Goal: Information Seeking & Learning: Learn about a topic

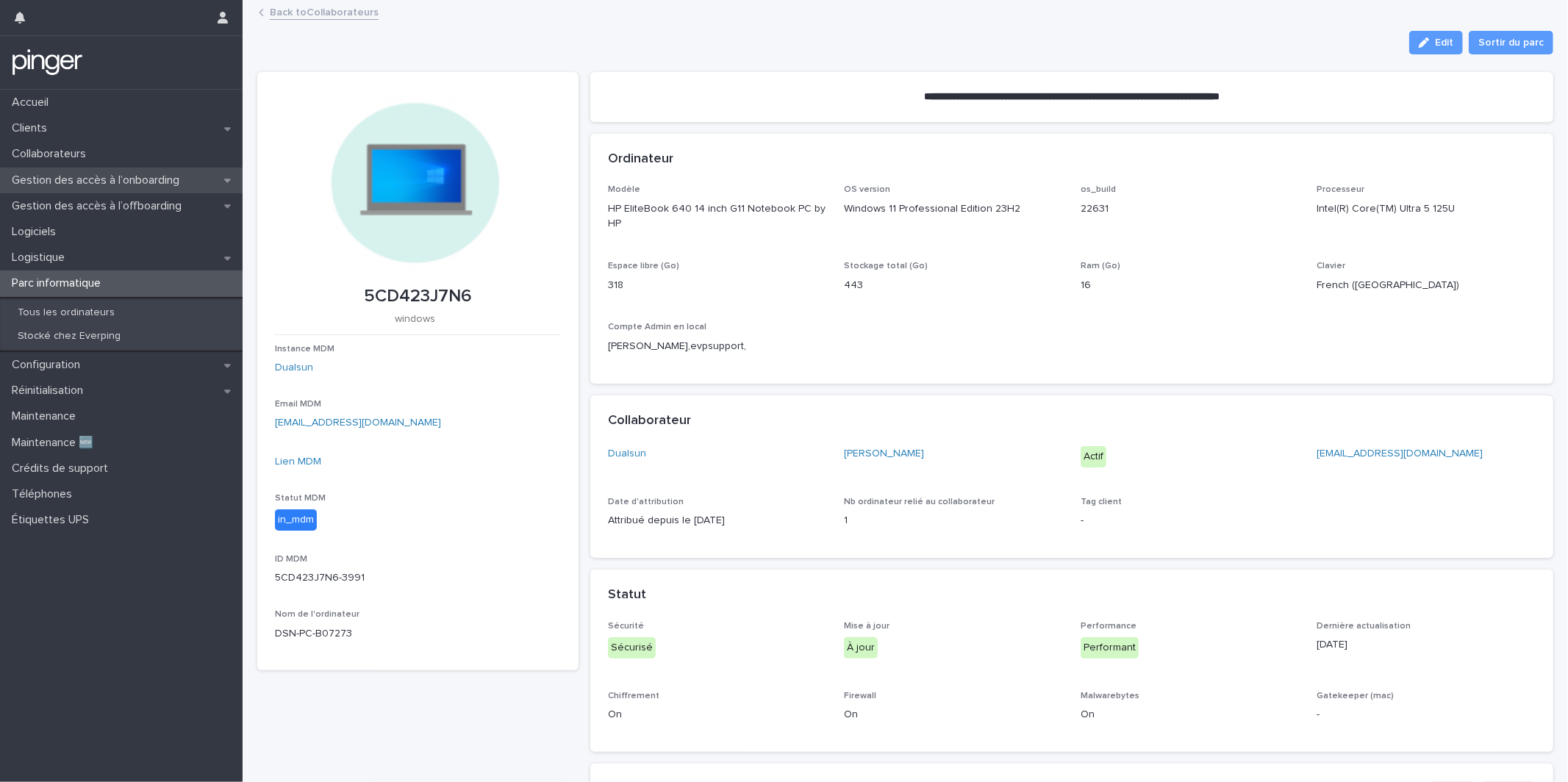
click at [114, 176] on p "Gestion des accès à l’onboarding" at bounding box center [98, 181] width 185 height 14
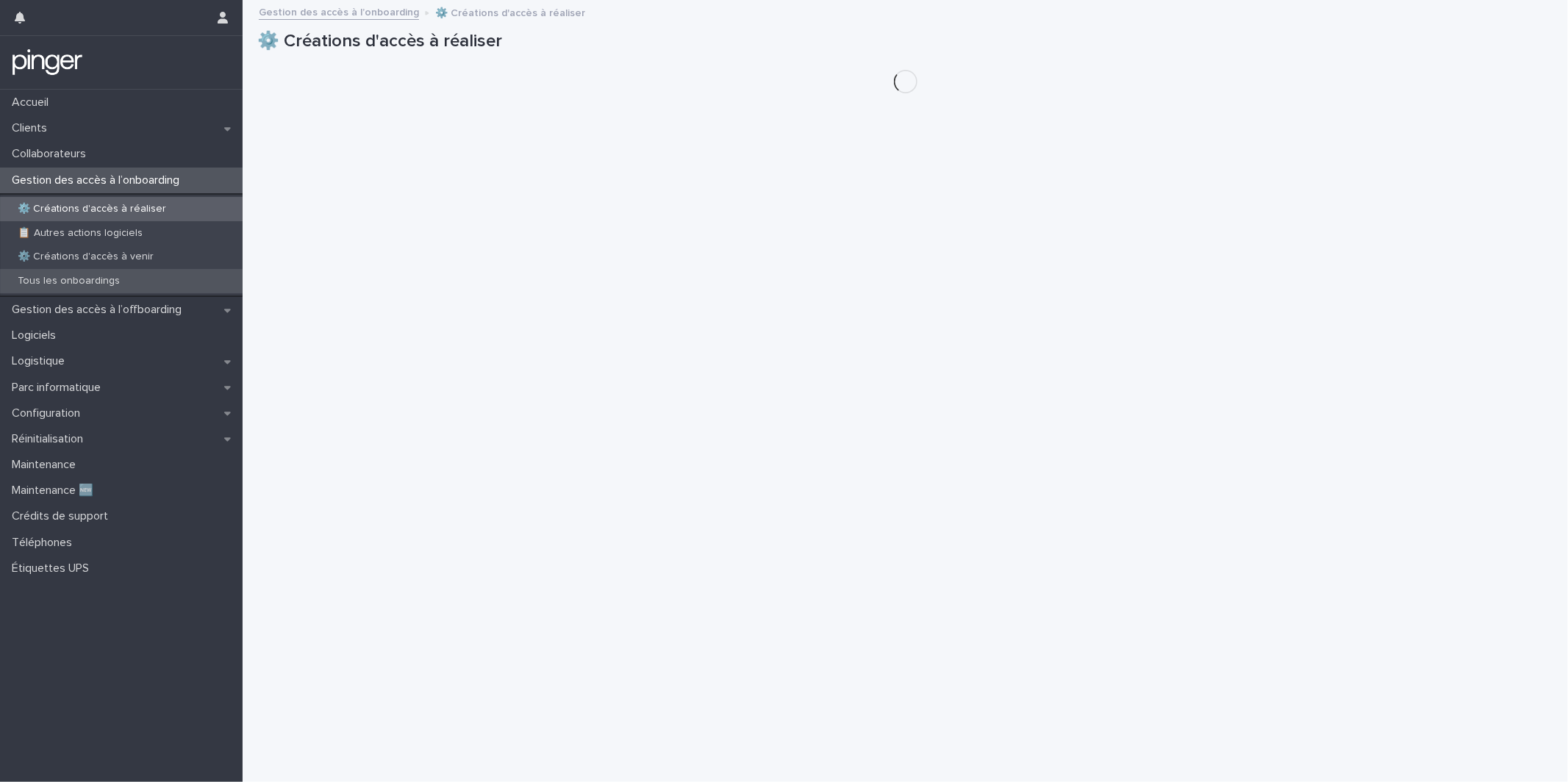
click at [114, 272] on div "Tous les onboardings" at bounding box center [122, 280] width 243 height 24
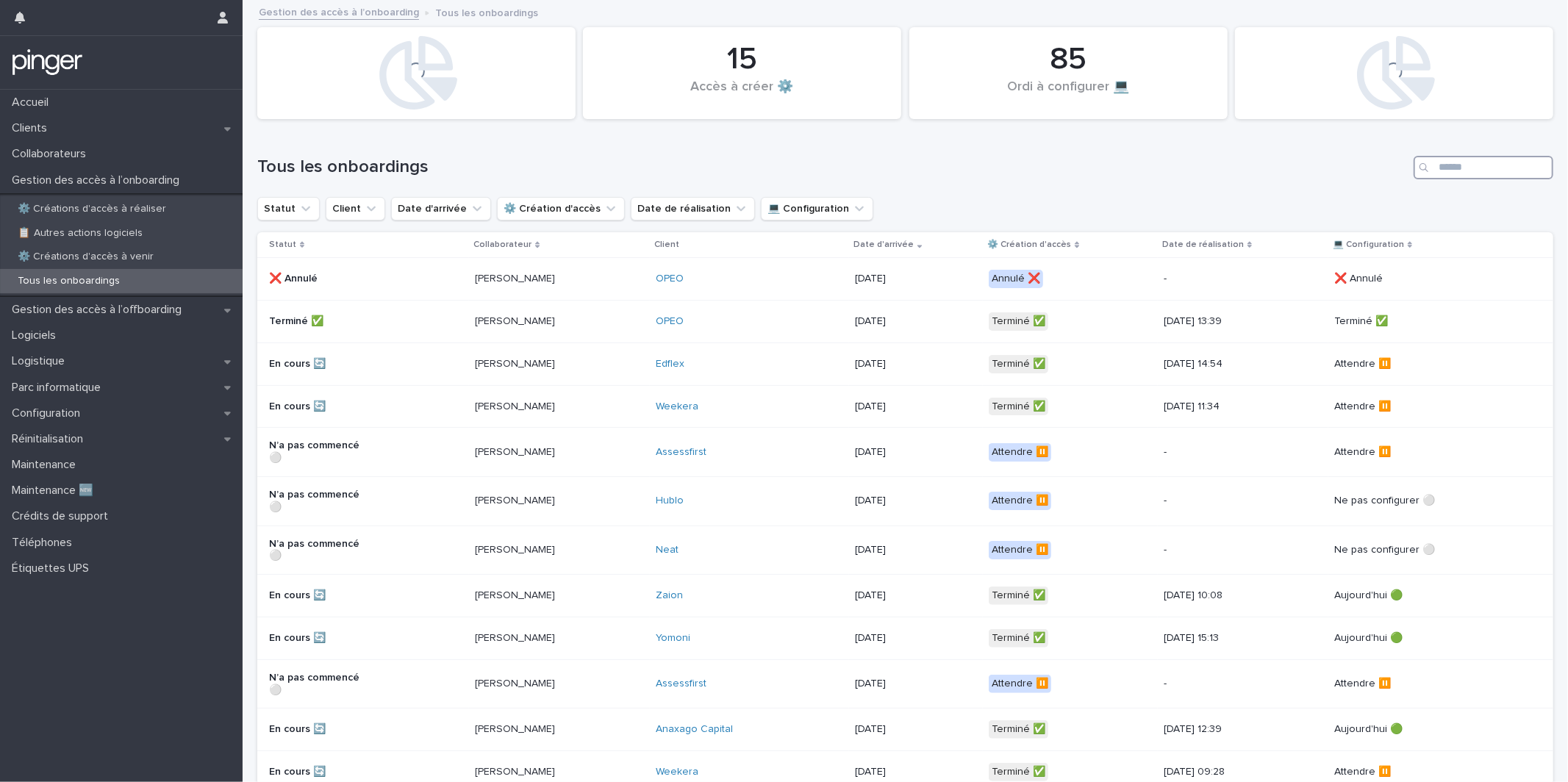
click at [1457, 174] on input "Search" at bounding box center [1484, 168] width 140 height 24
paste input "*******"
type input "*******"
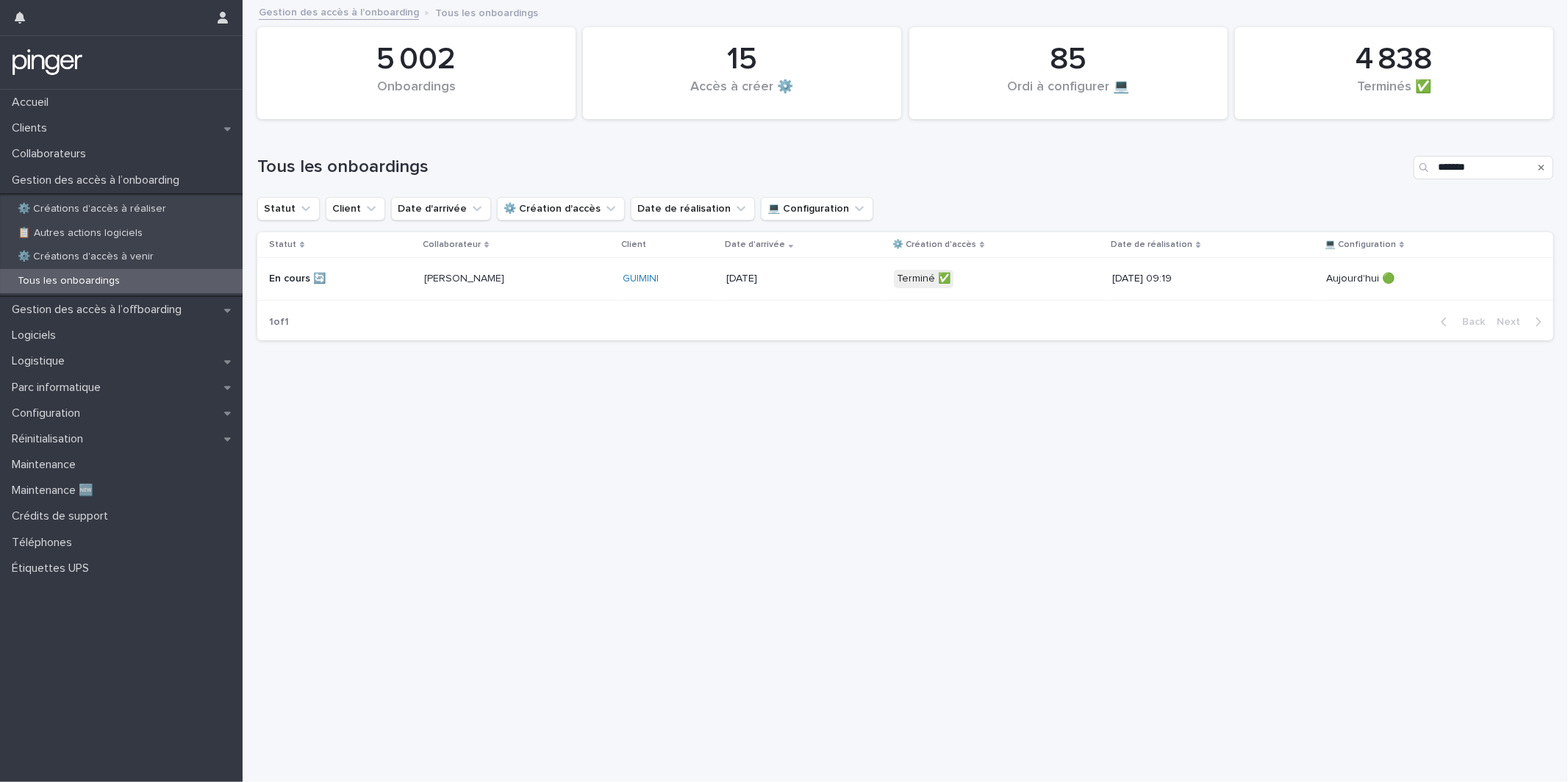
click at [811, 272] on div "15/9/2025" at bounding box center [779, 277] width 106 height 15
click at [1478, 168] on input "*******" at bounding box center [1484, 168] width 140 height 24
paste input "***"
type input "**********"
click at [798, 290] on div "15/9/2025" at bounding box center [804, 278] width 156 height 24
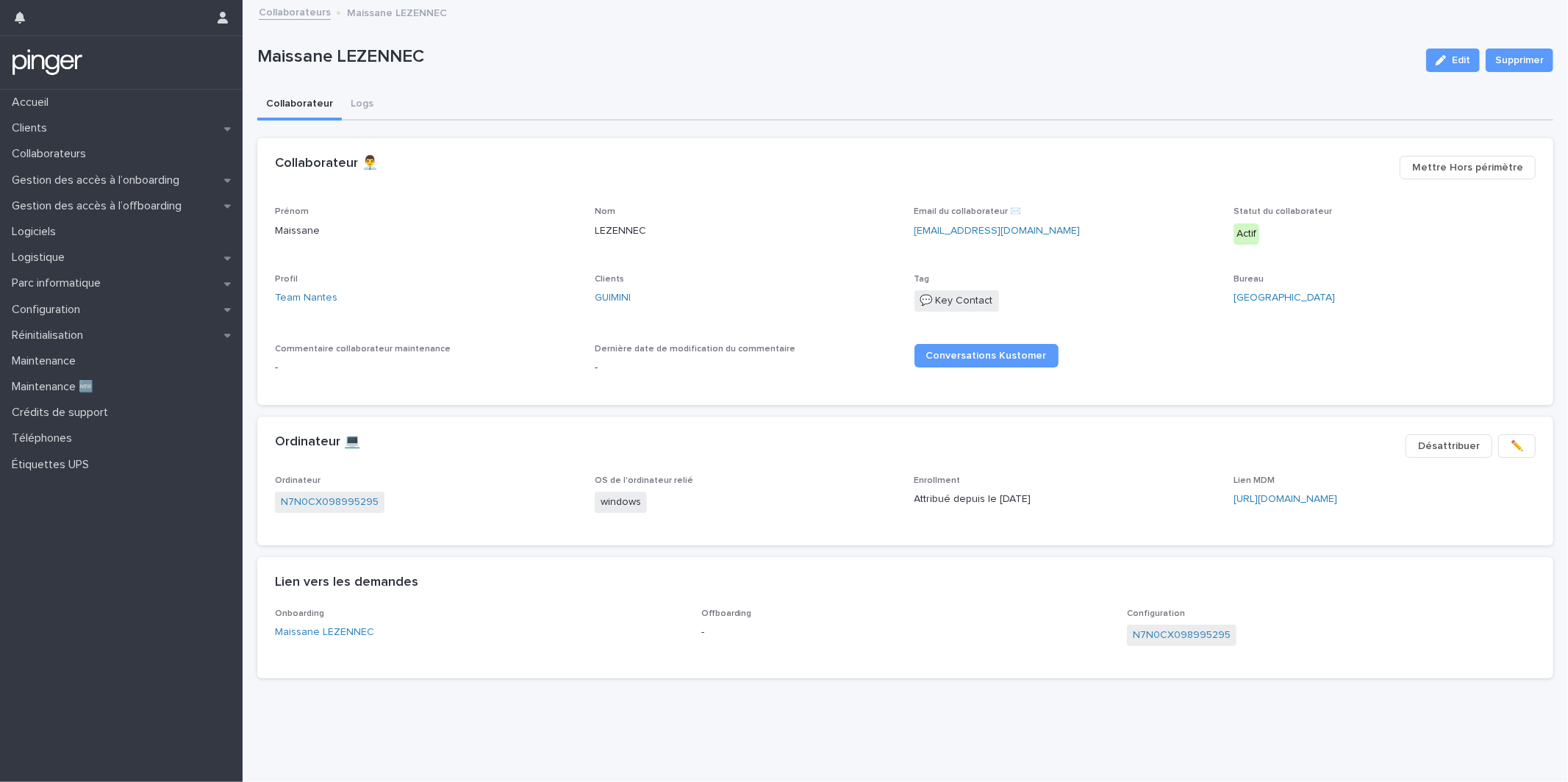
click at [617, 287] on div "Clients GUIMINI" at bounding box center [746, 295] width 302 height 43
click at [617, 299] on link "GUIMINI" at bounding box center [613, 297] width 36 height 15
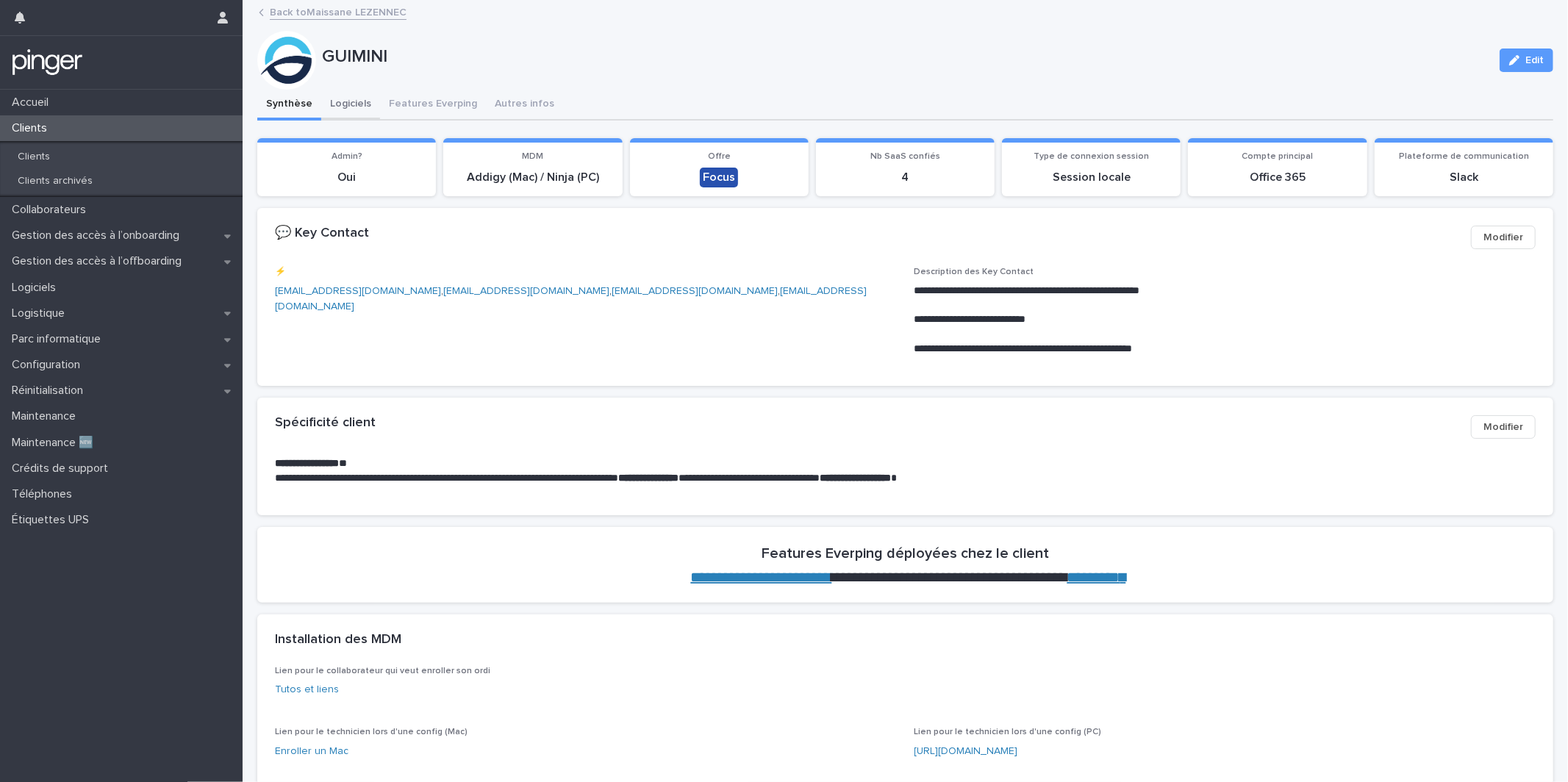
click at [346, 106] on button "Logiciels" at bounding box center [350, 105] width 59 height 31
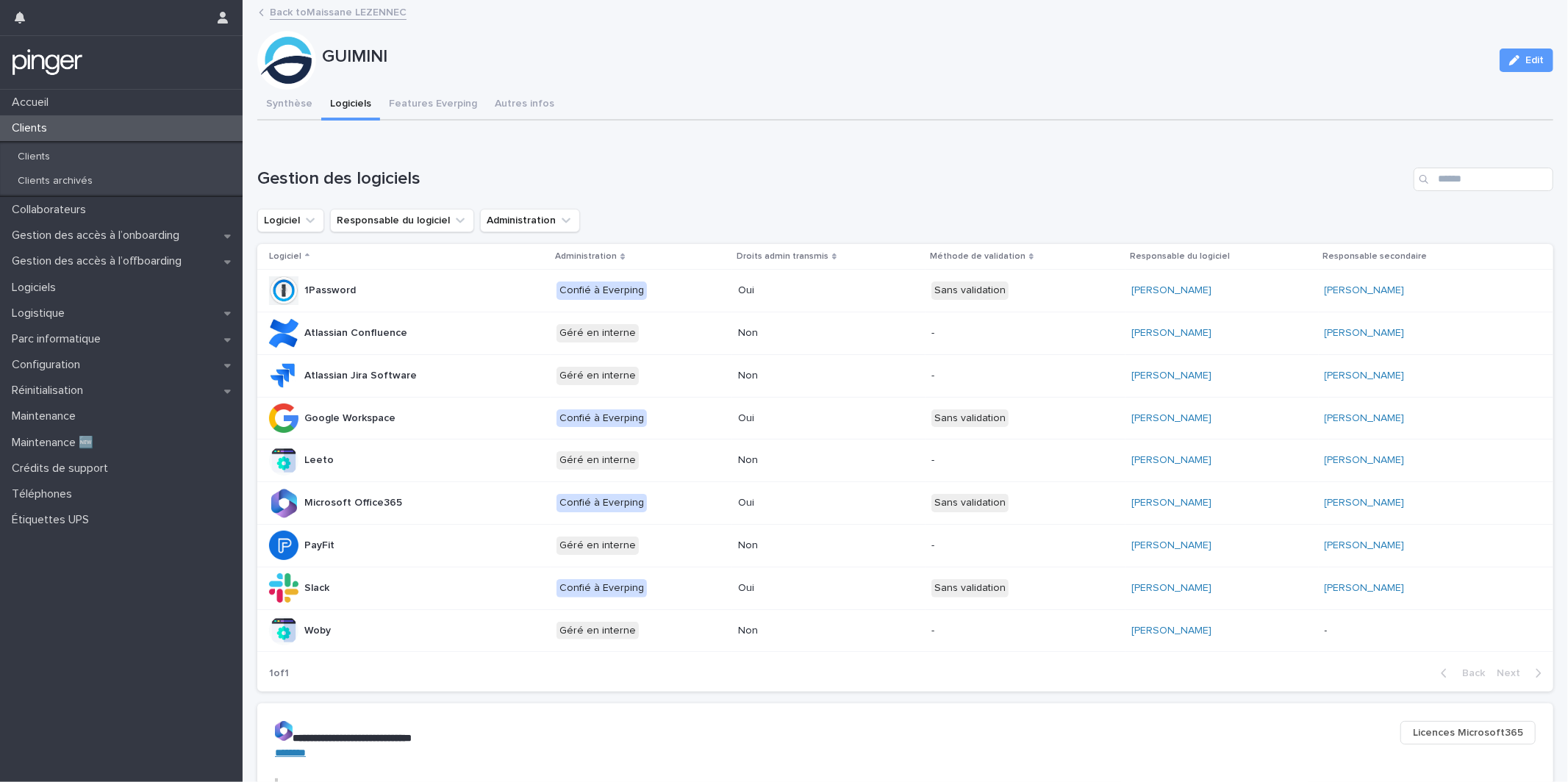
click at [788, 177] on h1 "Gestion des logiciels" at bounding box center [832, 179] width 1150 height 21
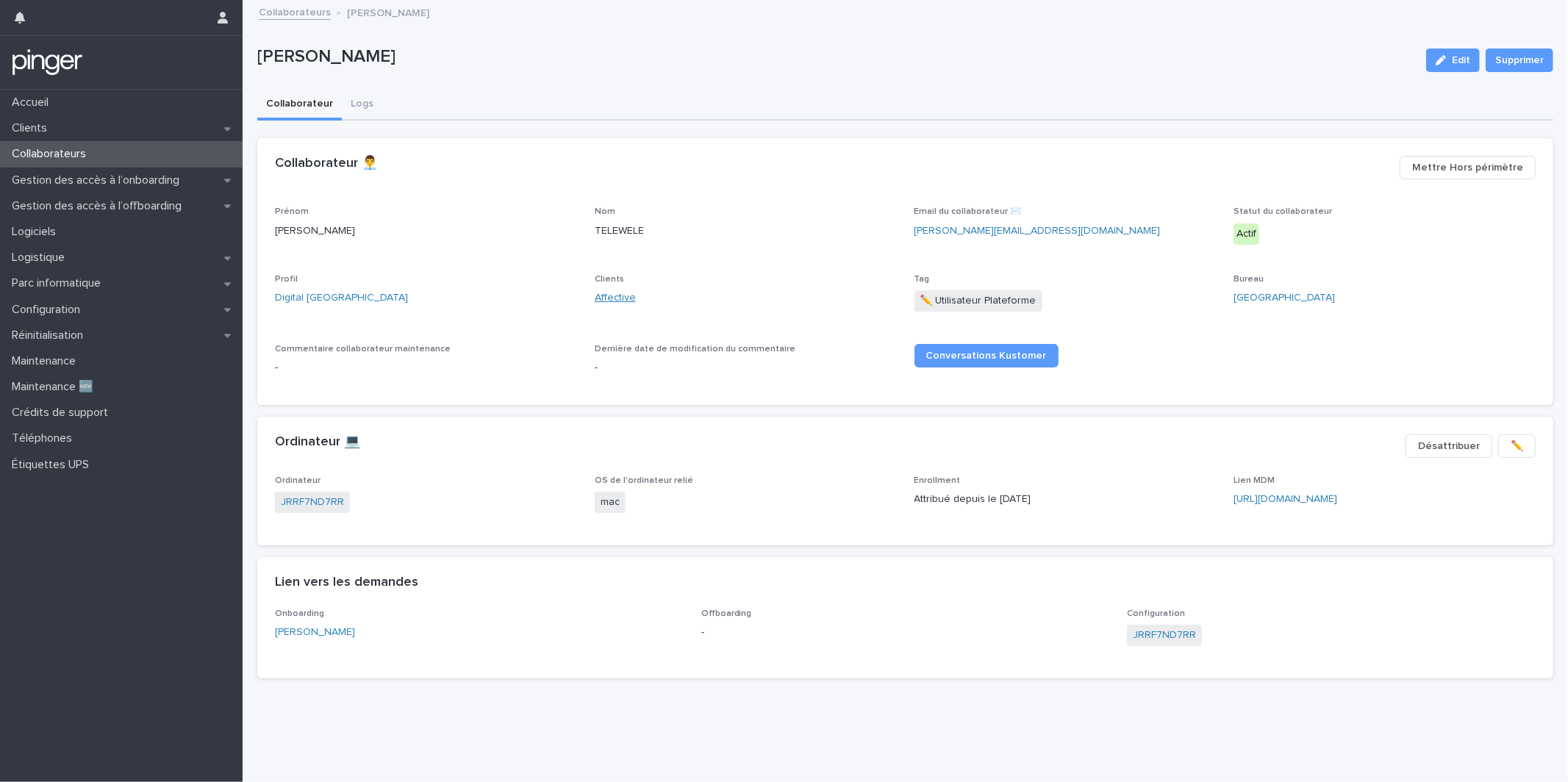
click at [621, 293] on link "Affective" at bounding box center [615, 297] width 41 height 15
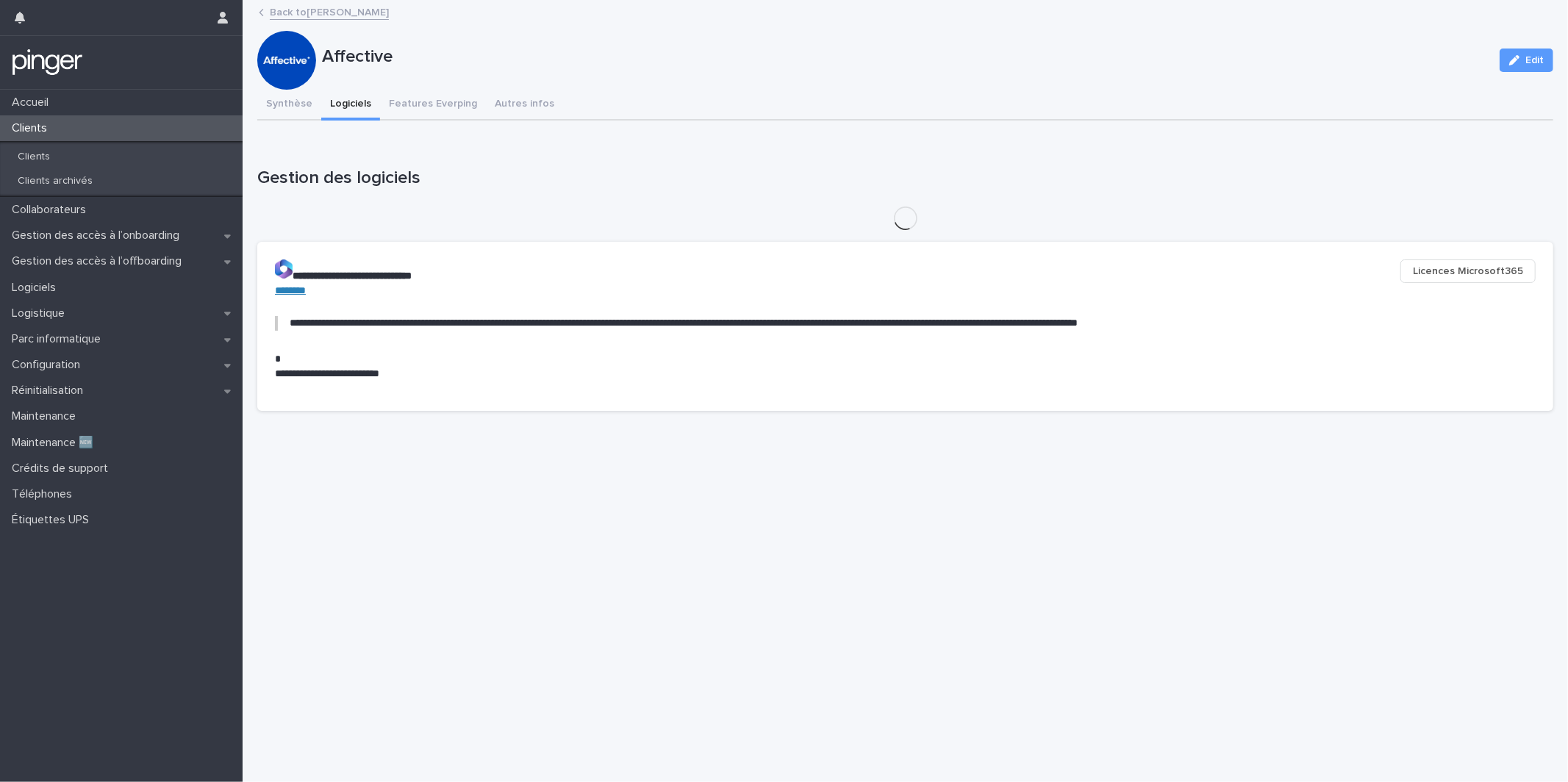
click at [343, 100] on button "Logiciels" at bounding box center [350, 105] width 59 height 31
click at [265, 98] on button "Synthèse" at bounding box center [289, 105] width 64 height 31
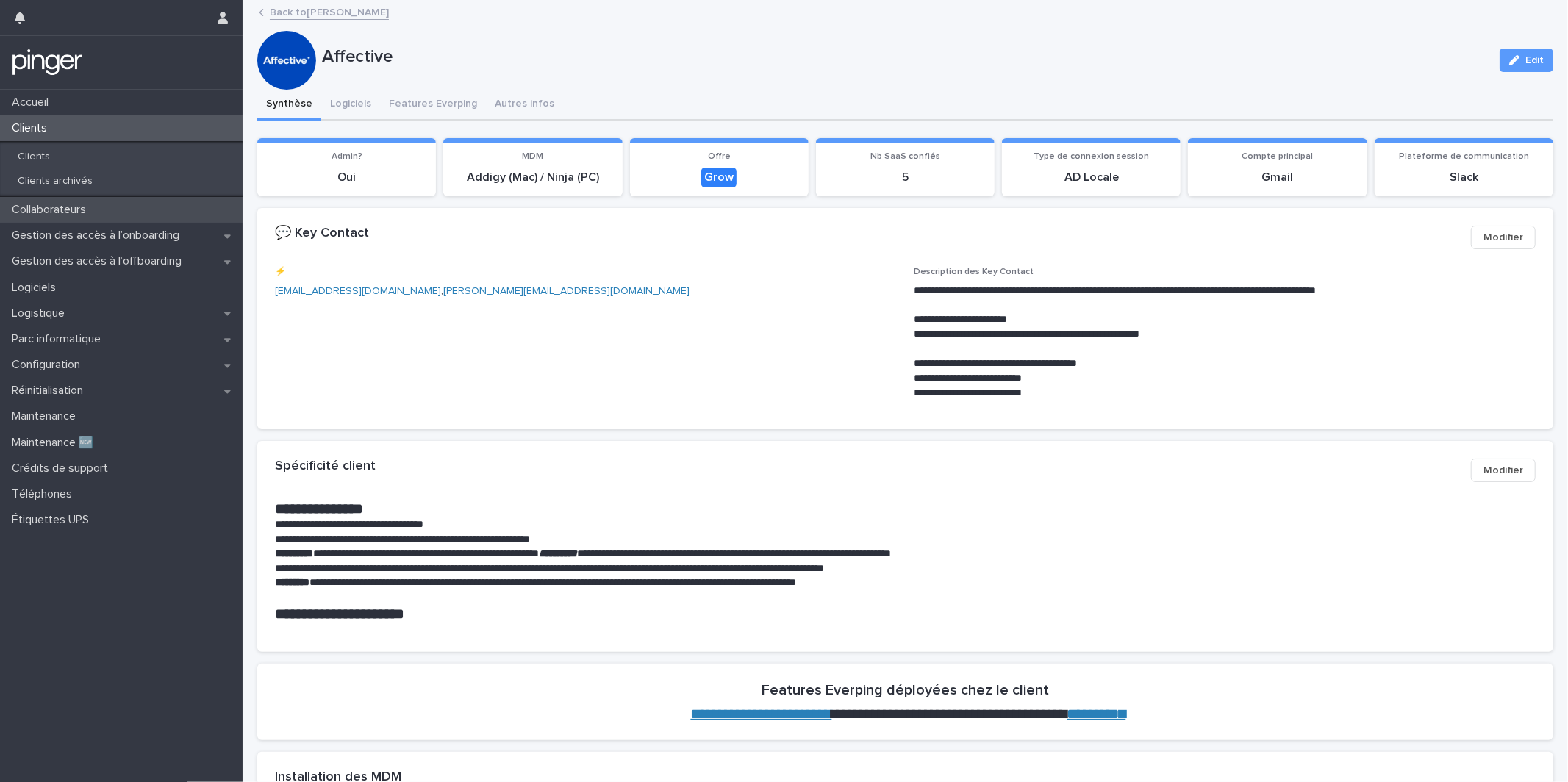
click at [159, 207] on div "Collaborateurs" at bounding box center [122, 209] width 243 height 26
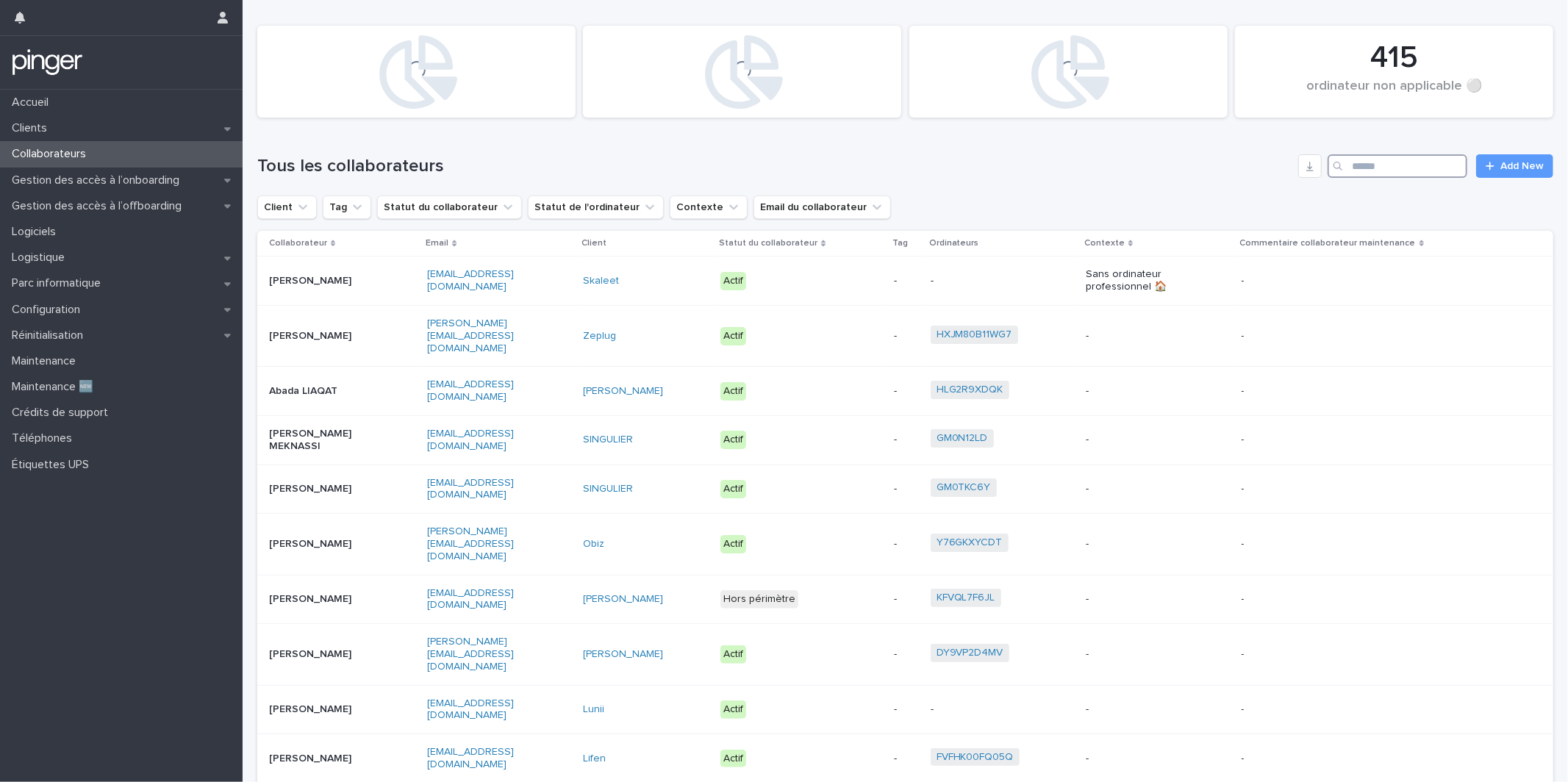
click at [1392, 171] on input "Search" at bounding box center [1398, 166] width 140 height 24
paste input "*********"
type input "*********"
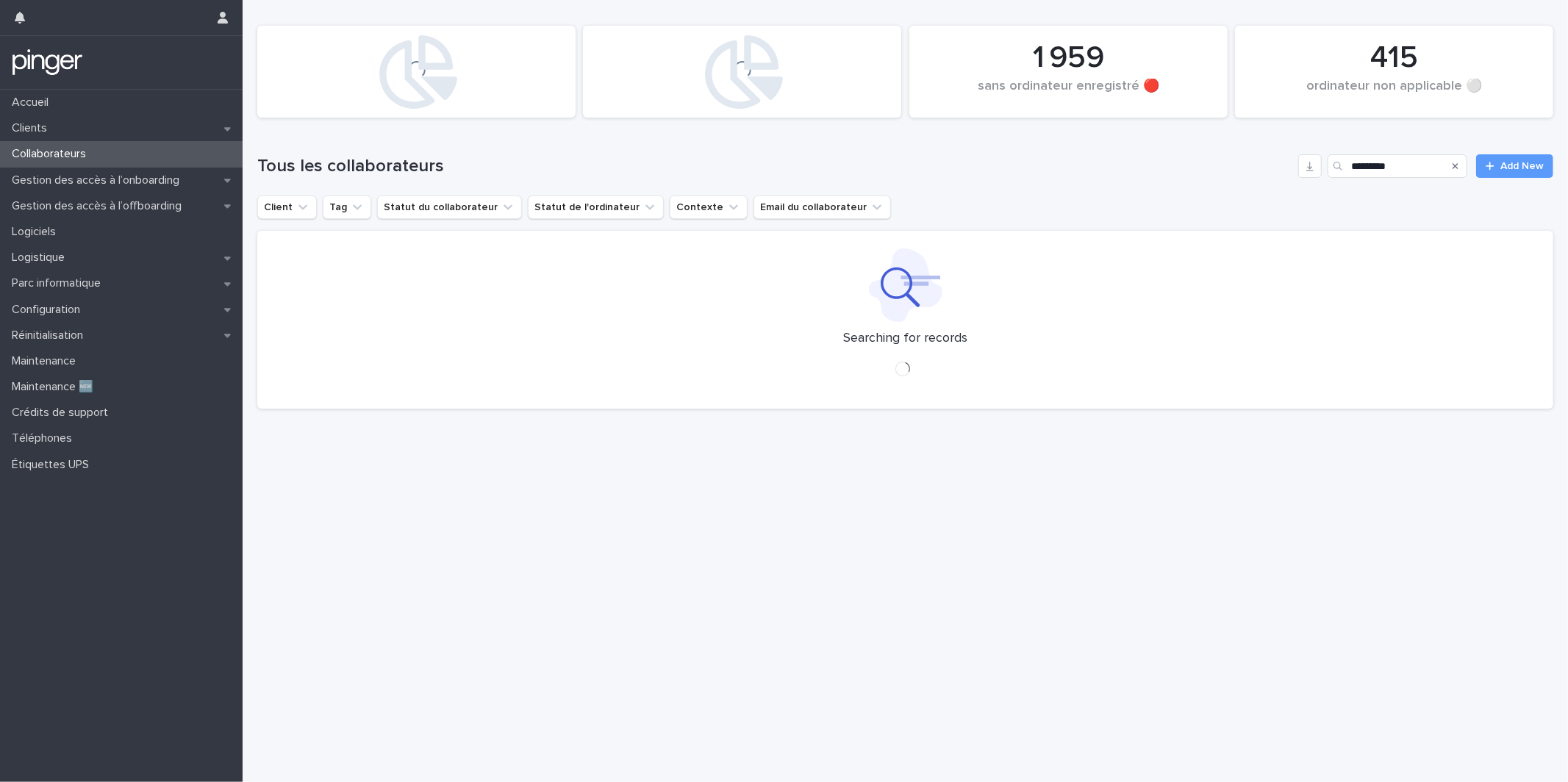
click at [1170, 224] on div "Loading... 415 ordinateur non applicable ⚪ Loading... 1 959 sans ordinateur enr…" at bounding box center [905, 210] width 1296 height 420
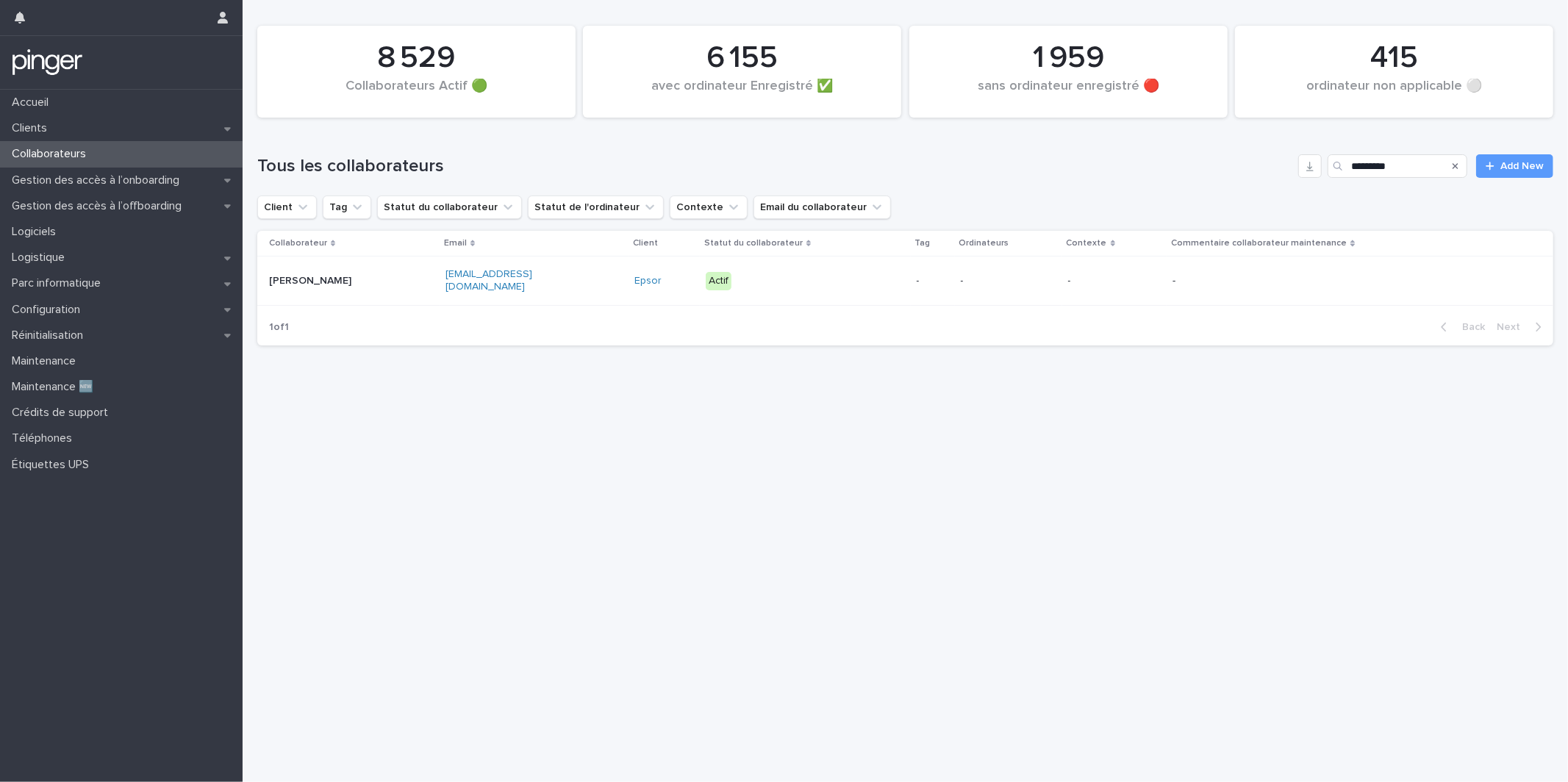
click at [866, 285] on div "Actif" at bounding box center [805, 281] width 200 height 30
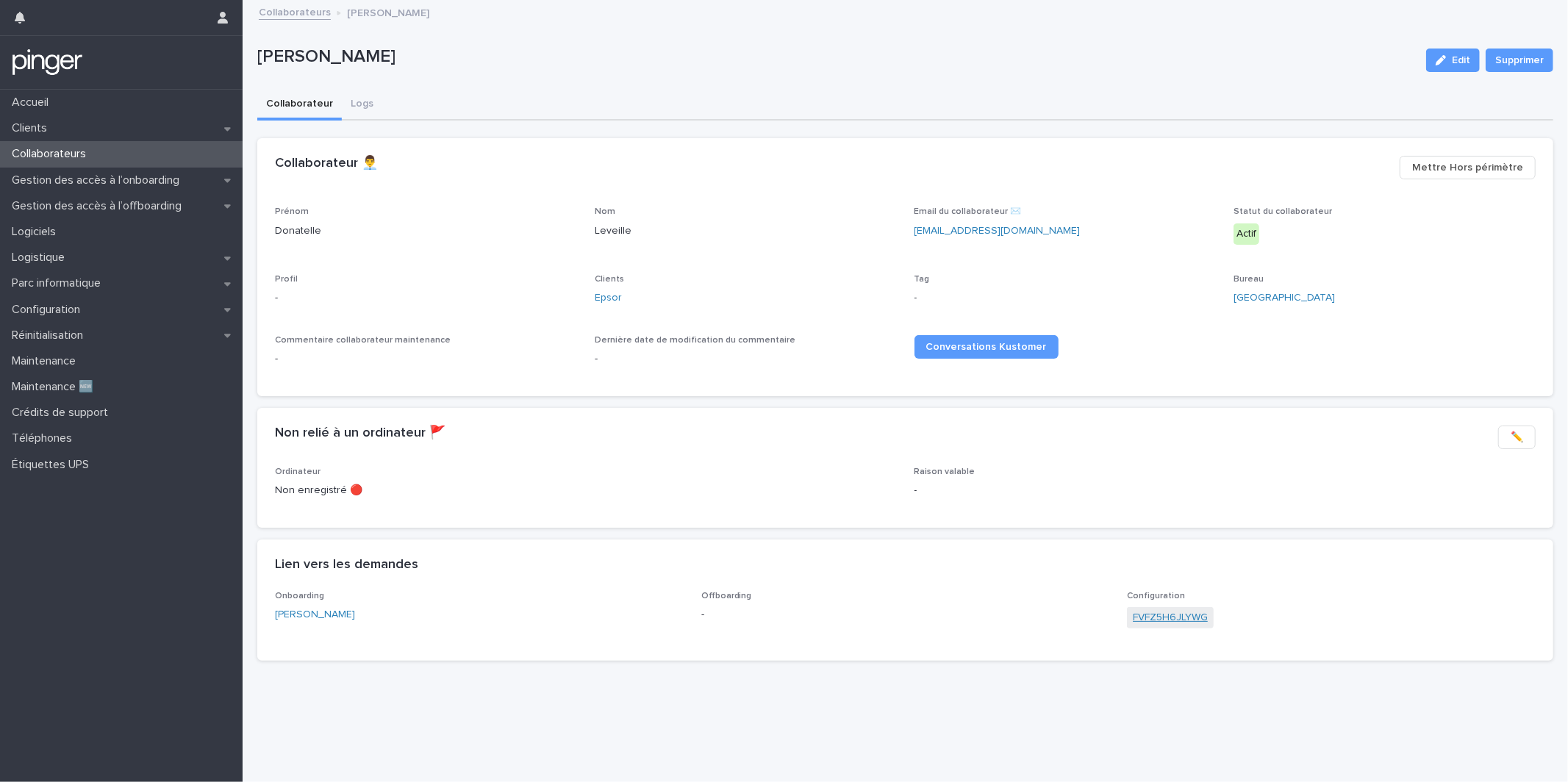
click at [1156, 615] on link "FVFZ5H6JLYWG" at bounding box center [1170, 617] width 75 height 15
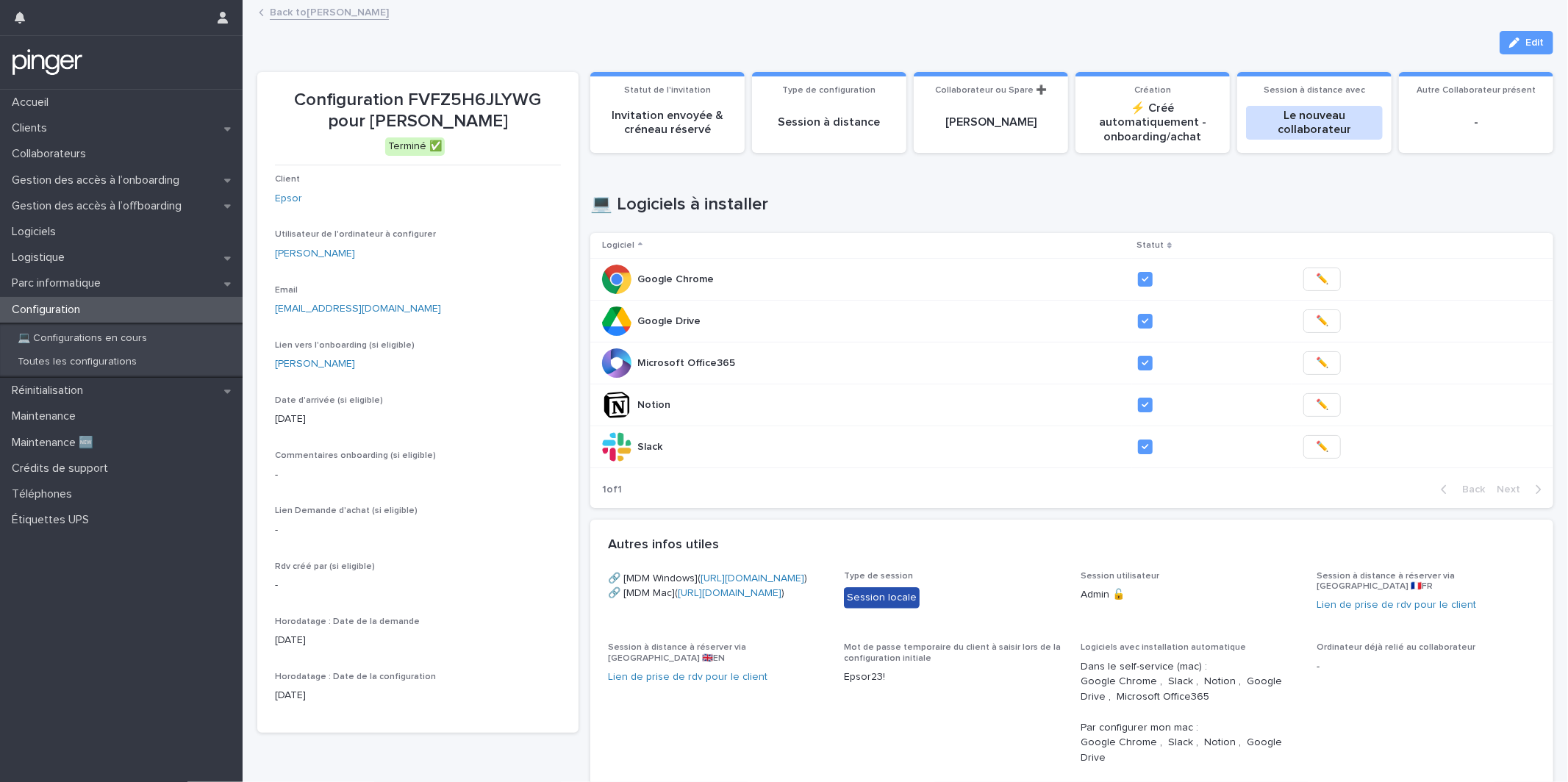
click at [442, 101] on p "Configuration FVFZ5H6JLYWG pour Donatelle Leveille" at bounding box center [418, 111] width 286 height 43
copy p "FVFZ5H6JLYWG"
click at [812, 195] on h1 "💻 Logiciels à installer" at bounding box center [1072, 205] width 963 height 21
click at [891, 587] on div "Session locale" at bounding box center [882, 598] width 75 height 21
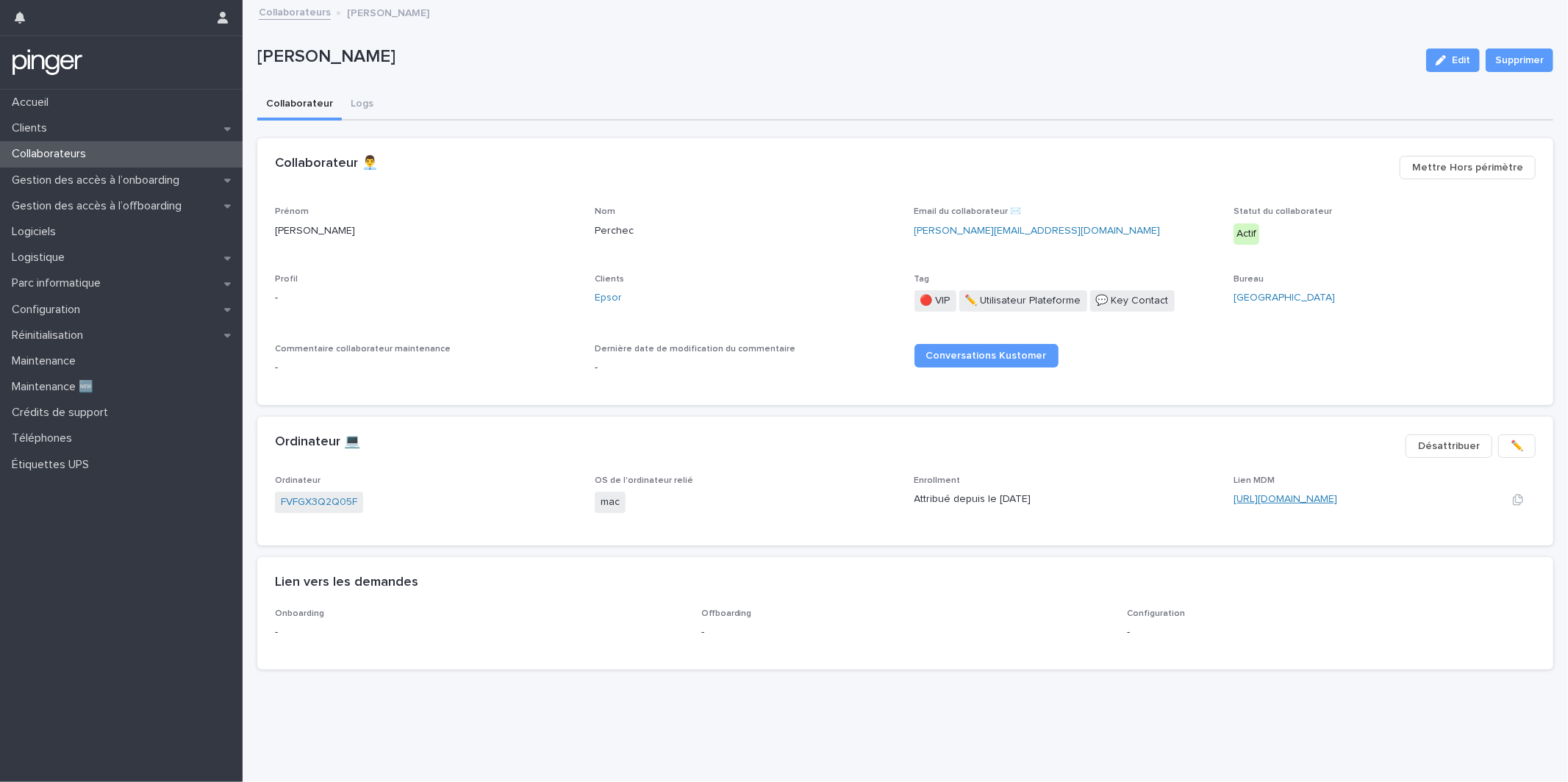
click at [1265, 497] on link "https://epsor.jamfcloud.com/computers.html?id=22" at bounding box center [1285, 499] width 104 height 11
click at [1331, 499] on link "[URL][DOMAIN_NAME]" at bounding box center [1285, 499] width 104 height 11
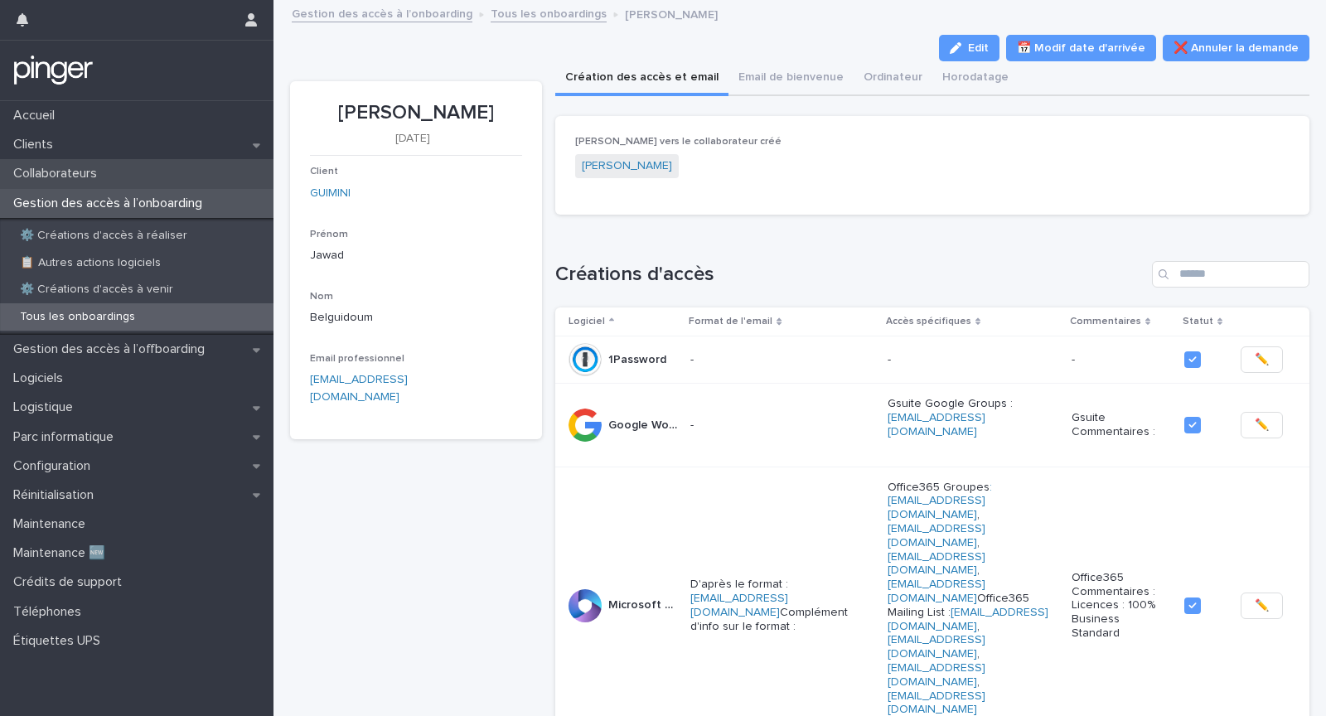
click at [175, 177] on div "Collaborateurs" at bounding box center [137, 173] width 274 height 29
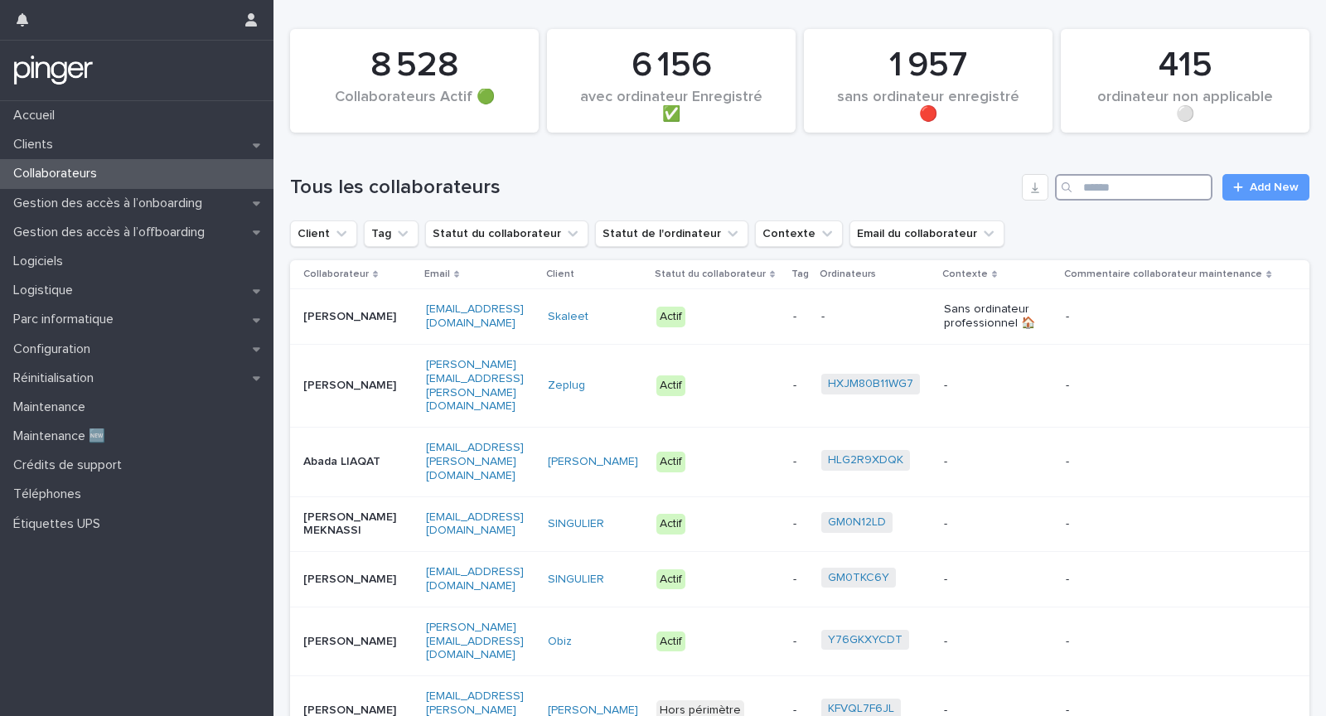
click at [1133, 186] on input "Search" at bounding box center [1134, 187] width 158 height 27
type input "********"
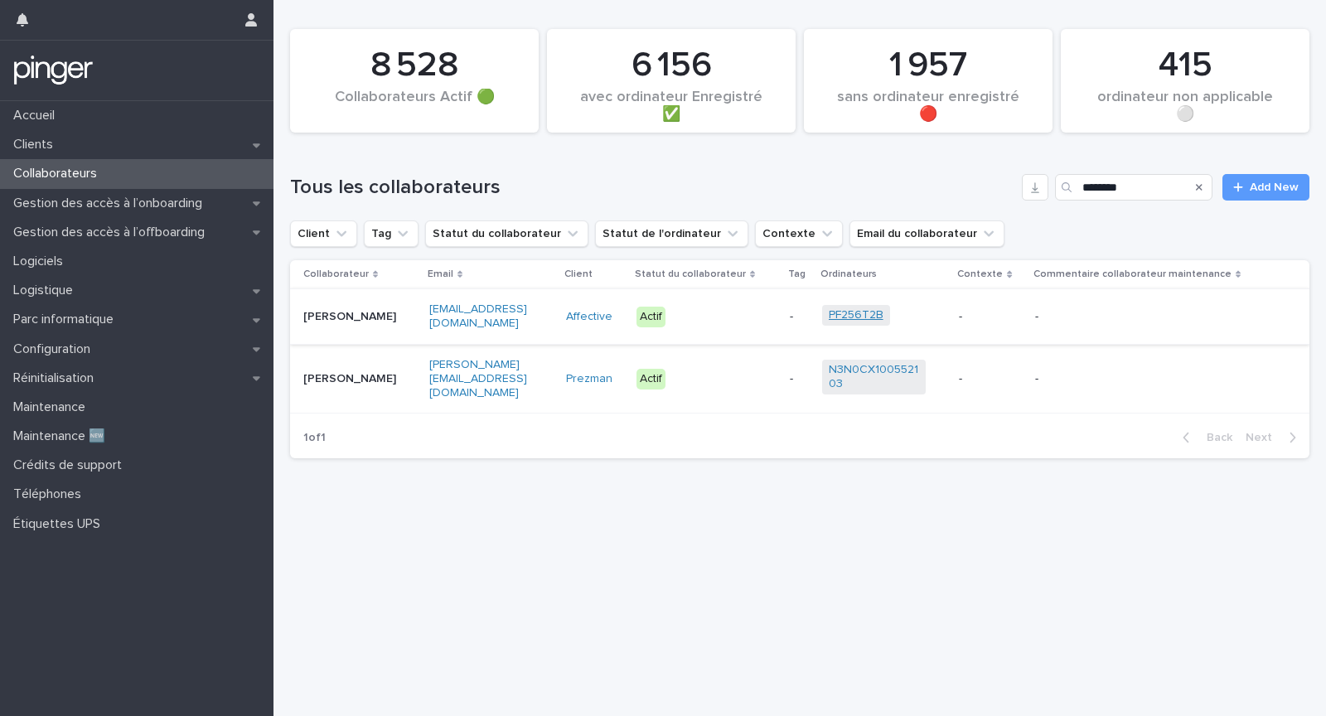
click at [884, 316] on link "PF256T2B" at bounding box center [856, 315] width 55 height 14
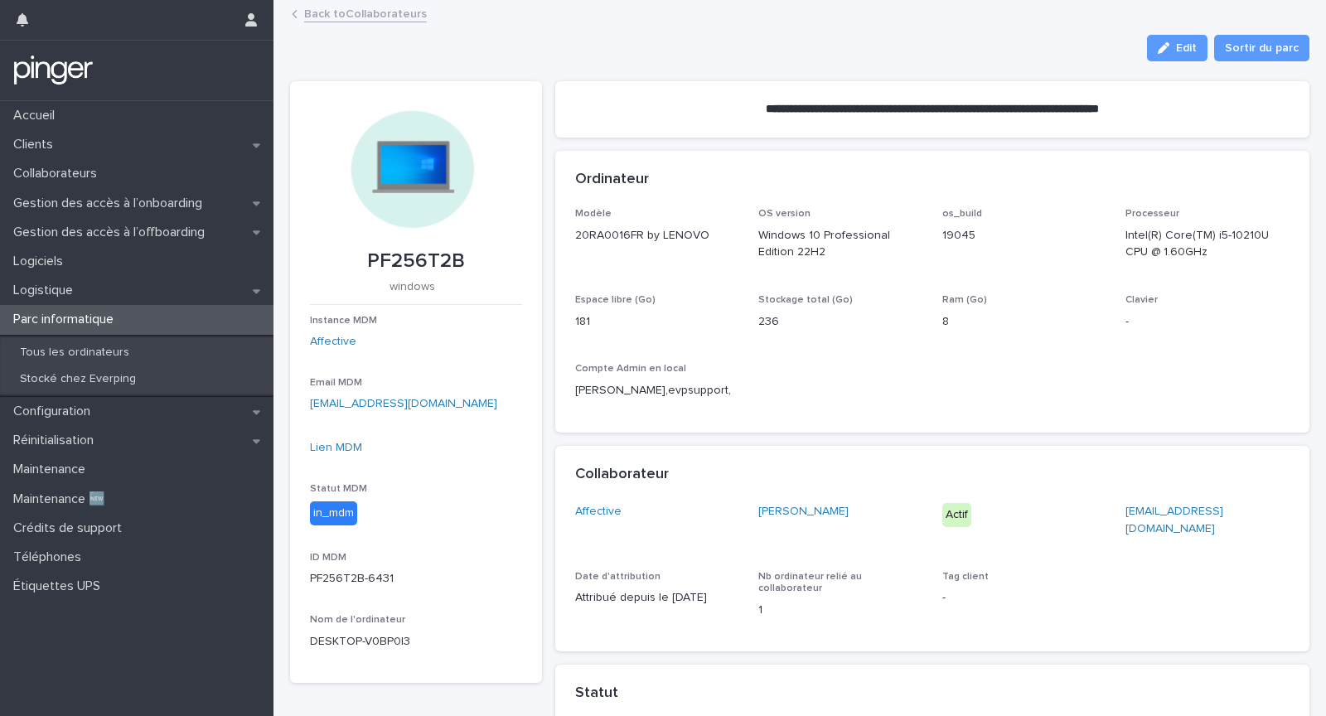
click at [414, 259] on p "PF256T2B" at bounding box center [416, 262] width 212 height 24
click at [347, 449] on link "Lien MDM" at bounding box center [336, 448] width 52 height 12
click at [341, 336] on link "Affective" at bounding box center [333, 341] width 46 height 17
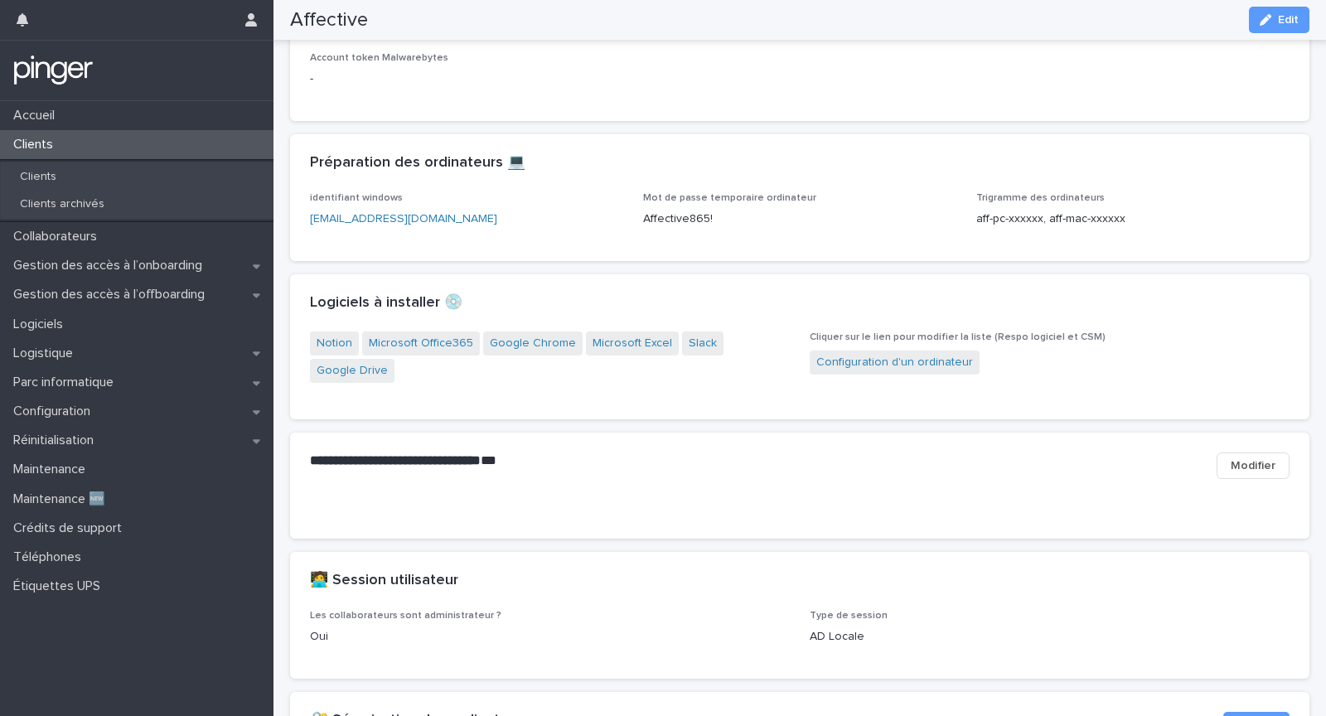
scroll to position [1372, 0]
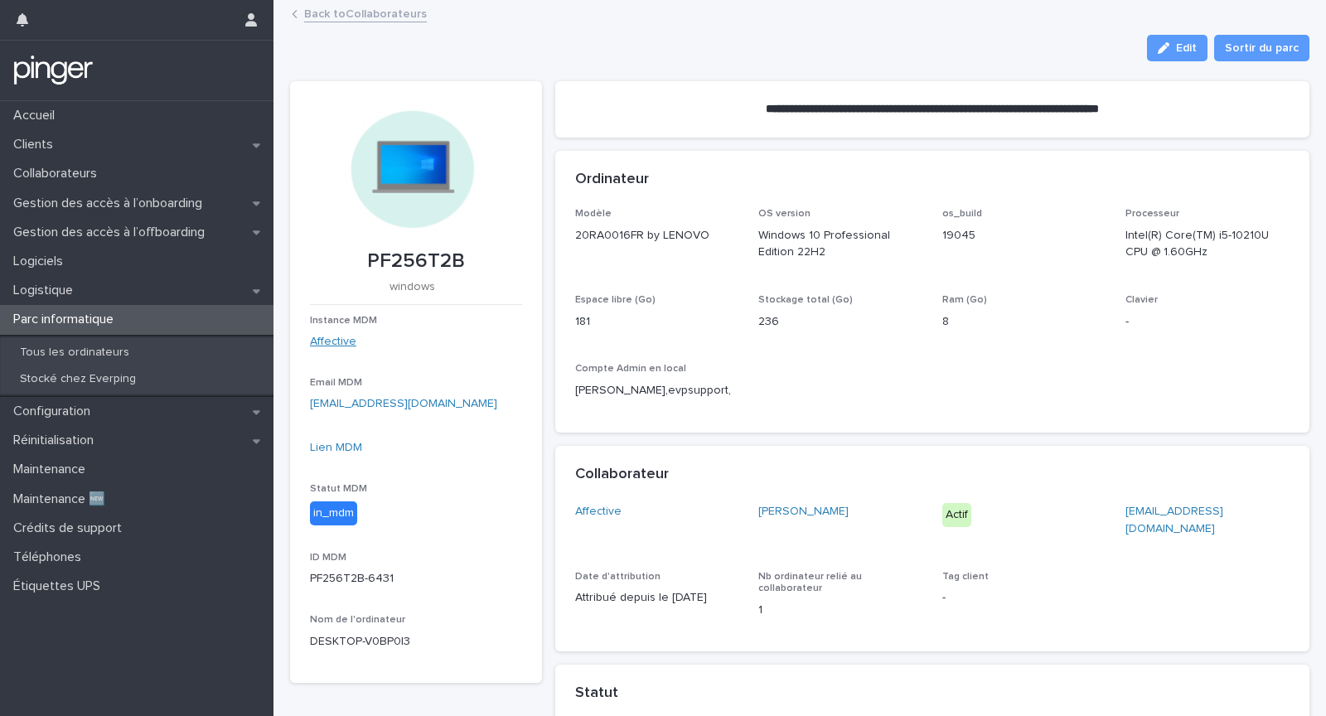
click at [324, 338] on link "Affective" at bounding box center [333, 341] width 46 height 17
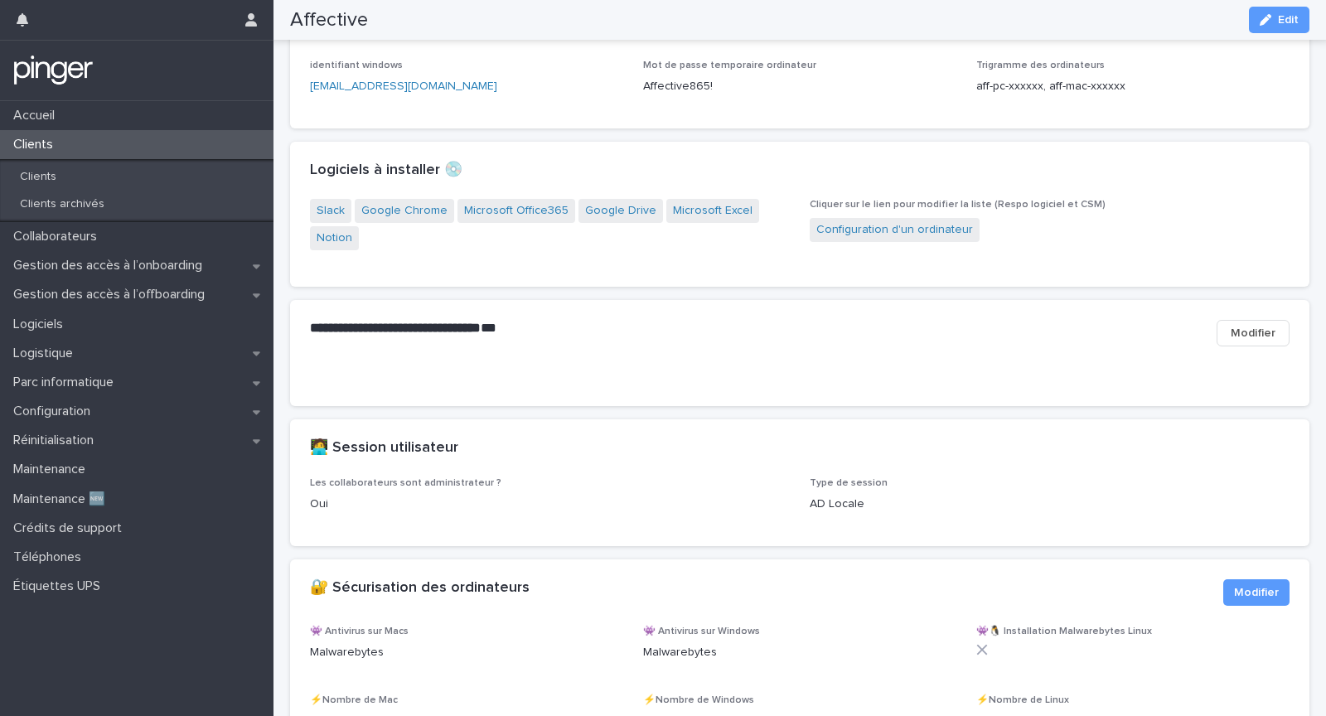
scroll to position [1505, 0]
click at [676, 96] on p "Affective865!" at bounding box center [799, 87] width 313 height 17
copy p "Affective865!"
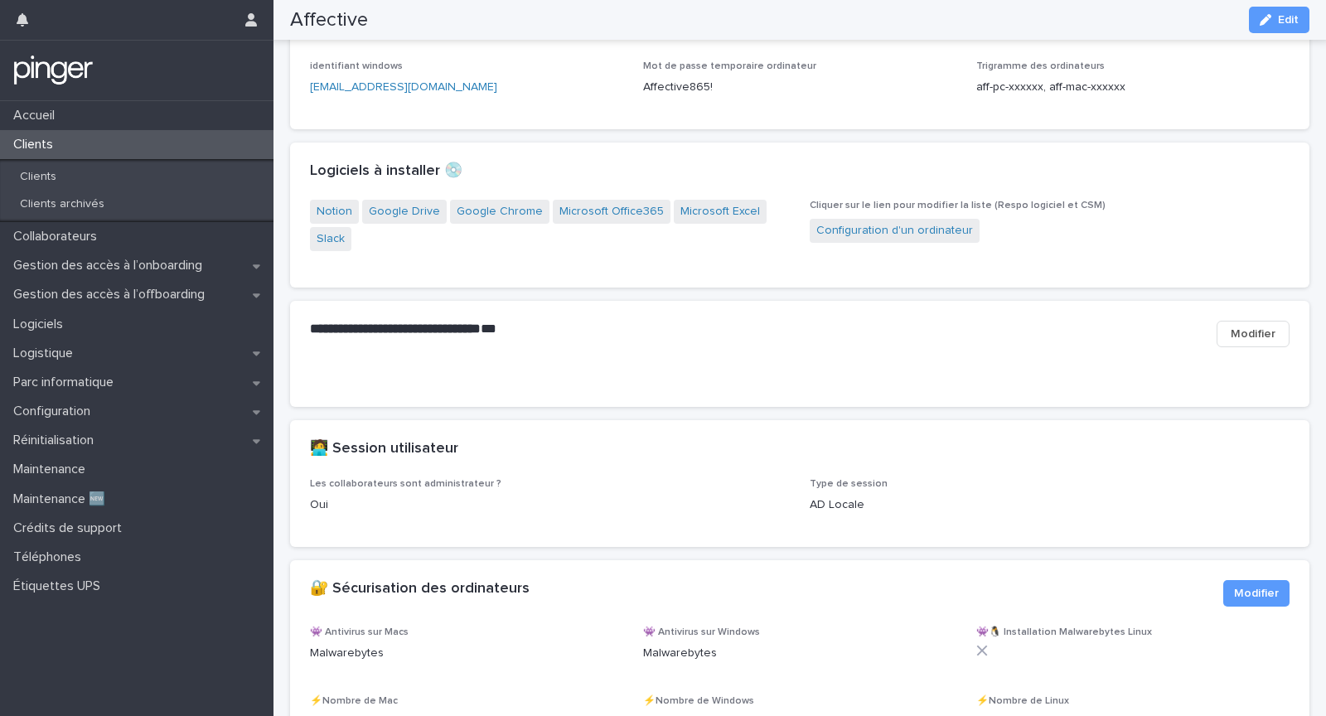
click at [687, 355] on div "**********" at bounding box center [800, 334] width 1020 height 66
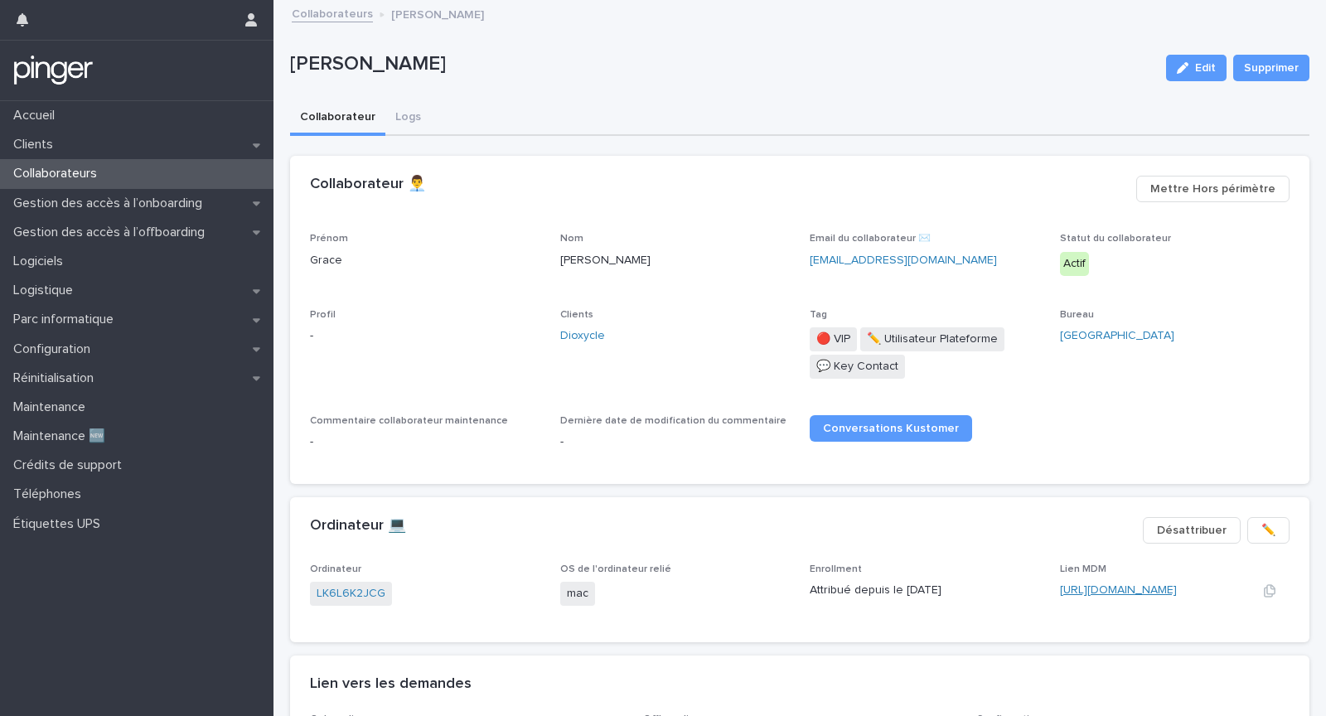
click at [1081, 592] on link "[URL][DOMAIN_NAME]" at bounding box center [1118, 590] width 117 height 12
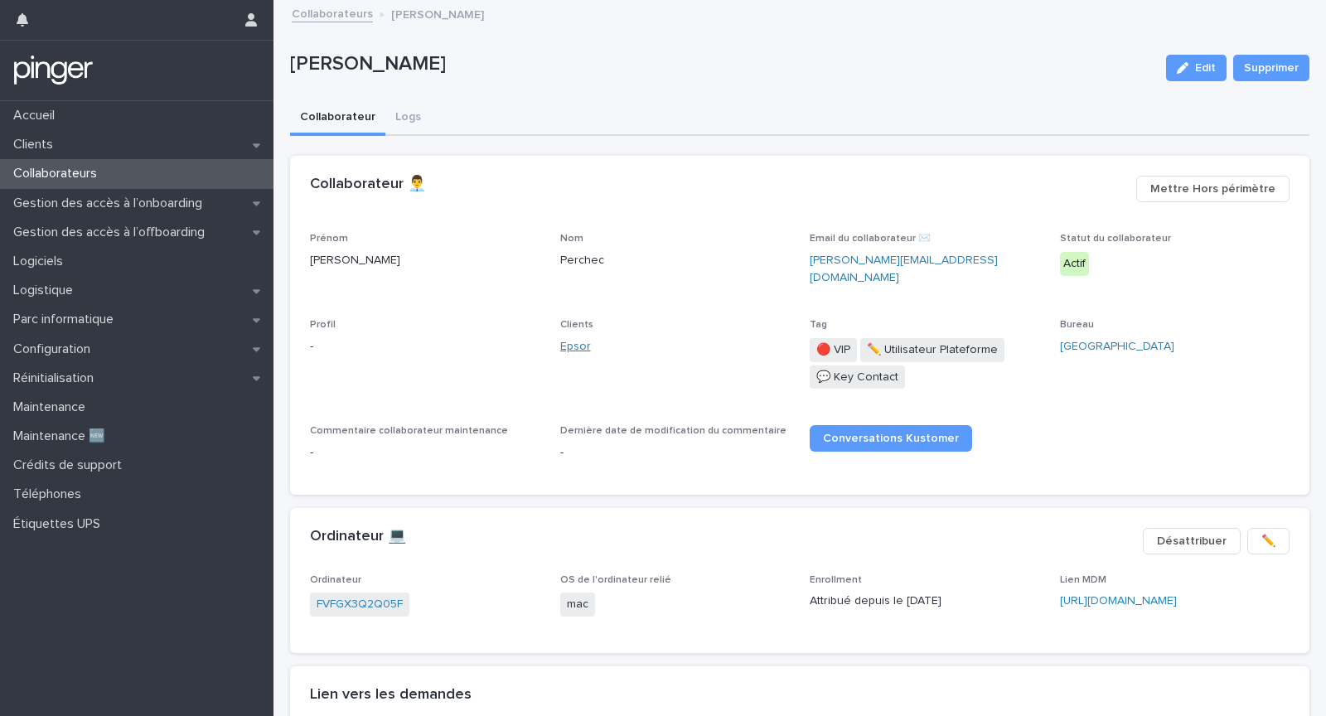
click at [570, 338] on link "Epsor" at bounding box center [575, 346] width 31 height 17
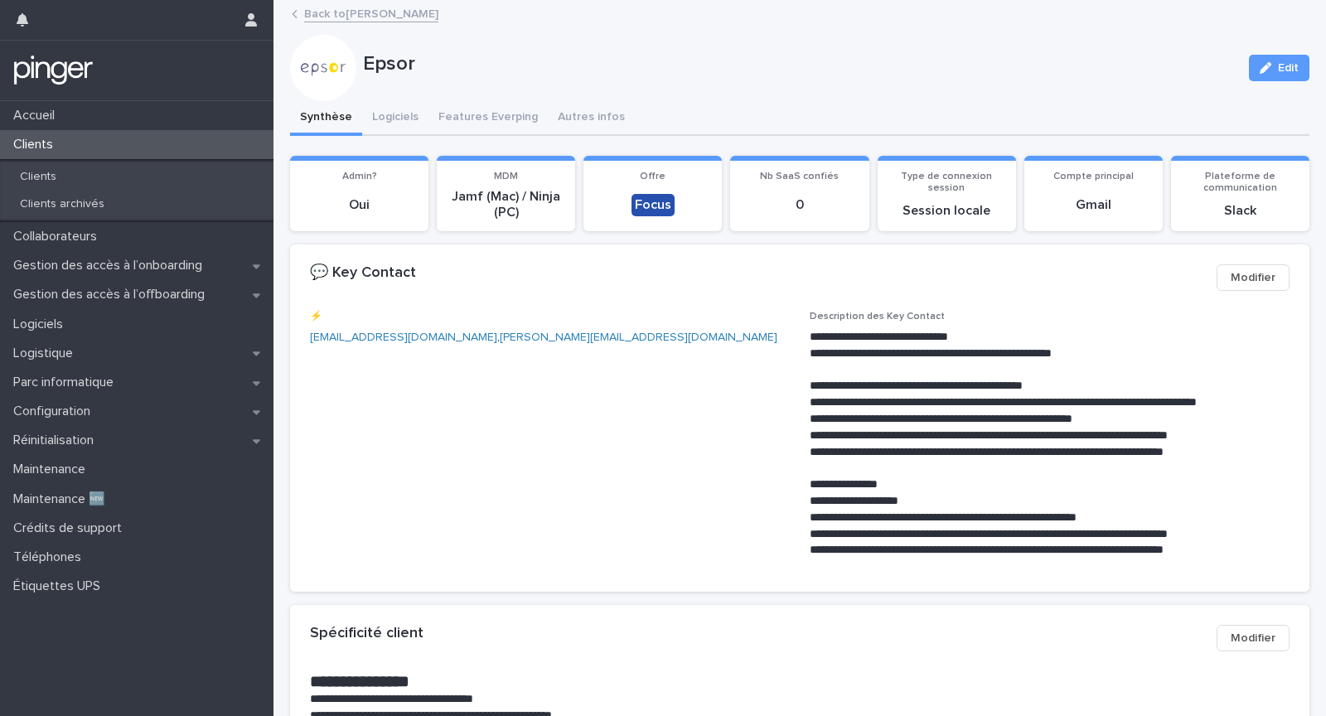
click at [376, 98] on div "Epsor Edit" at bounding box center [800, 68] width 1020 height 66
click at [390, 112] on button "Logiciels" at bounding box center [395, 118] width 66 height 35
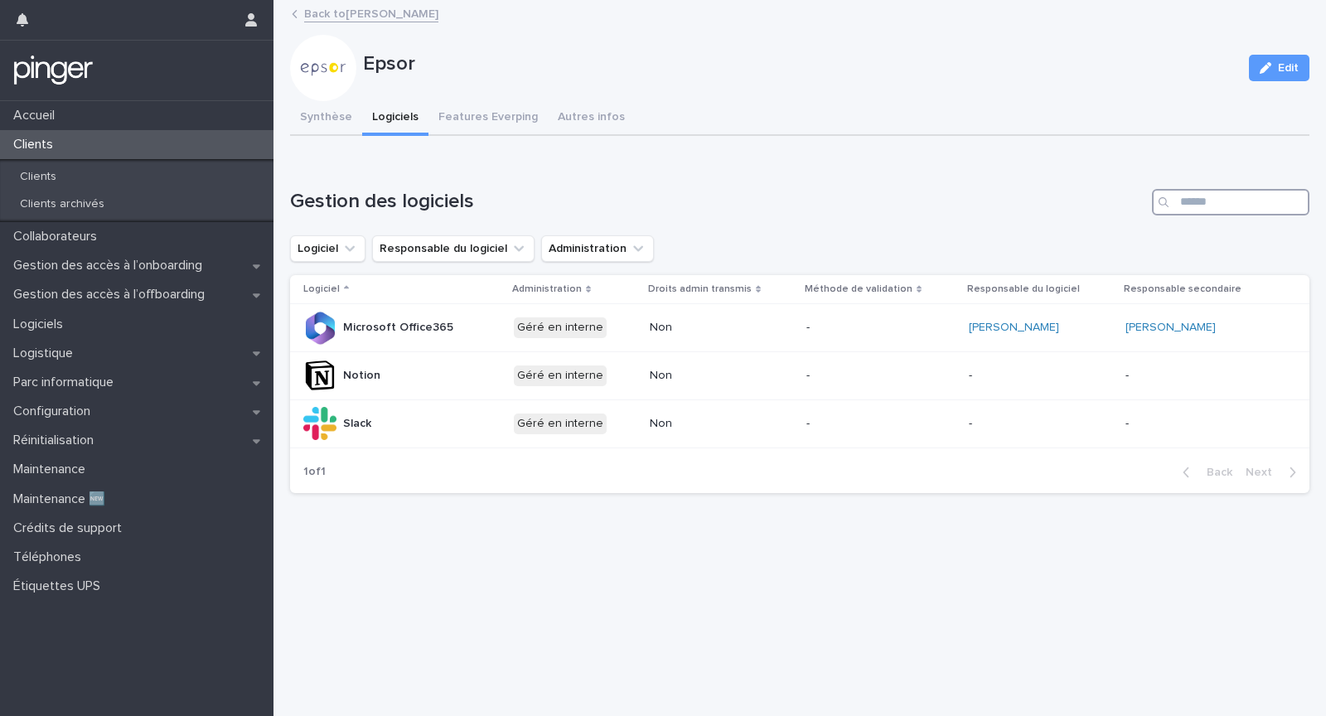
click at [1181, 202] on input "Search" at bounding box center [1231, 202] width 158 height 27
drag, startPoint x: 851, startPoint y: 205, endPoint x: 822, endPoint y: 205, distance: 29.0
click at [851, 205] on h1 "Gestion des logiciels" at bounding box center [718, 202] width 856 height 24
click at [362, 115] on button "Logiciels" at bounding box center [395, 118] width 66 height 35
click at [337, 122] on button "Synthèse" at bounding box center [326, 118] width 72 height 35
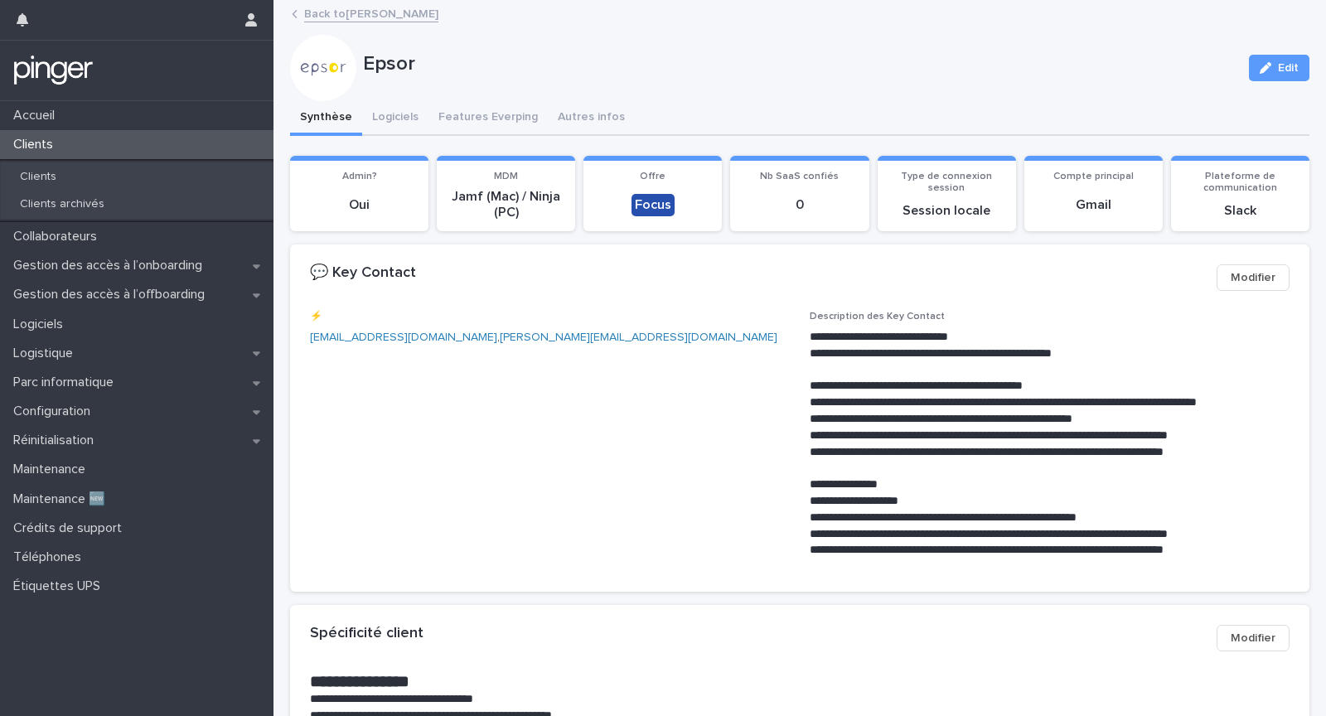
click at [933, 437] on p "**********" at bounding box center [1050, 436] width 480 height 17
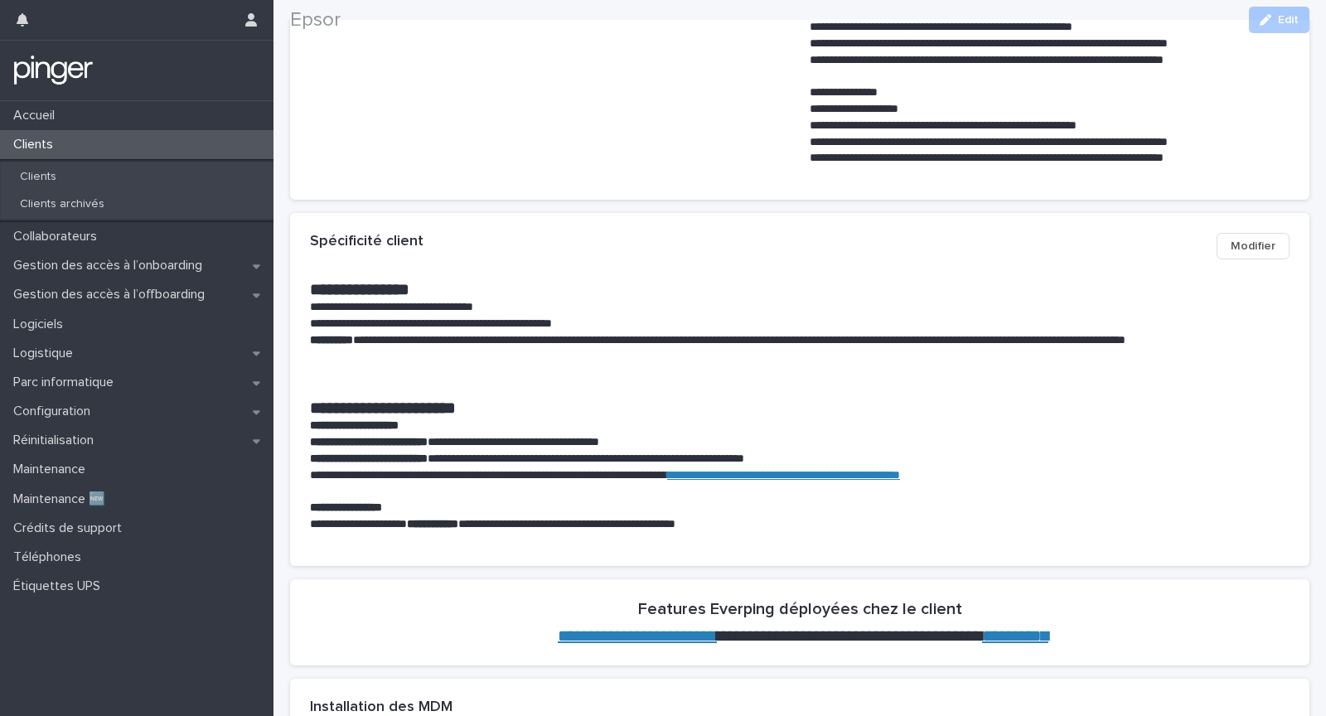
scroll to position [395, 0]
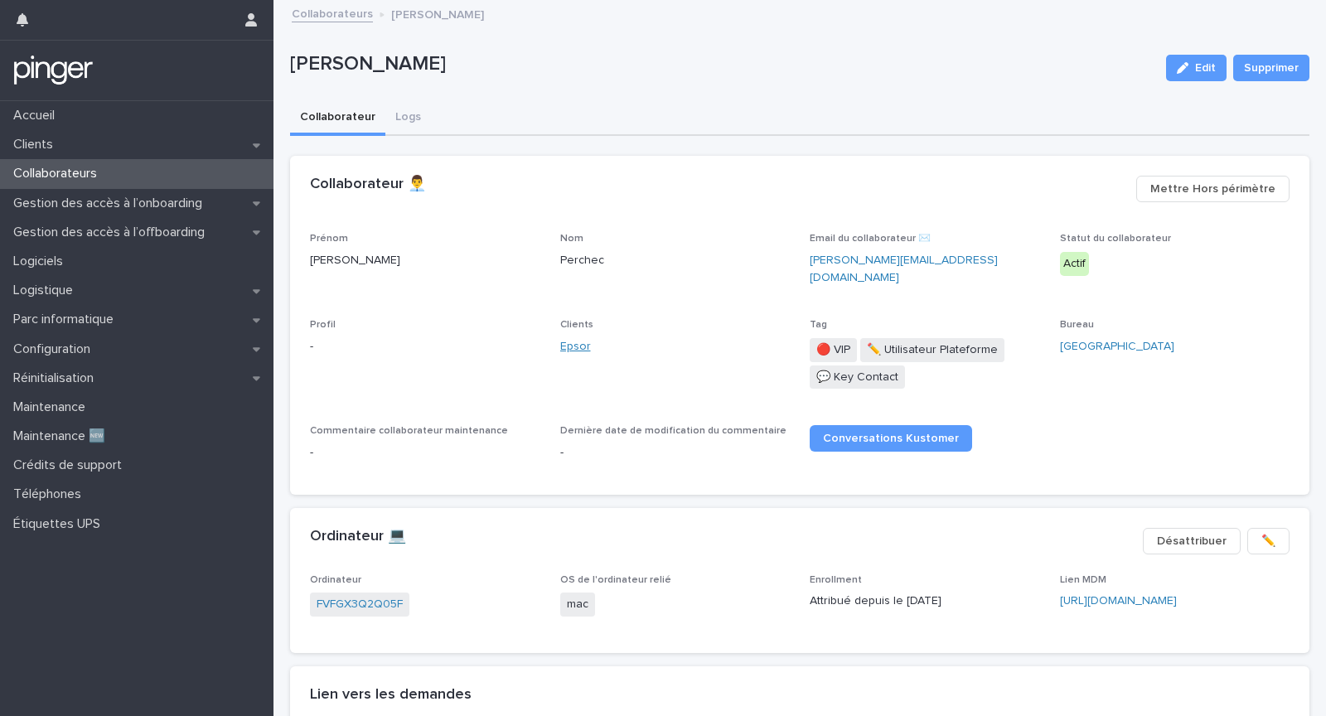
click at [571, 338] on link "Epsor" at bounding box center [575, 346] width 31 height 17
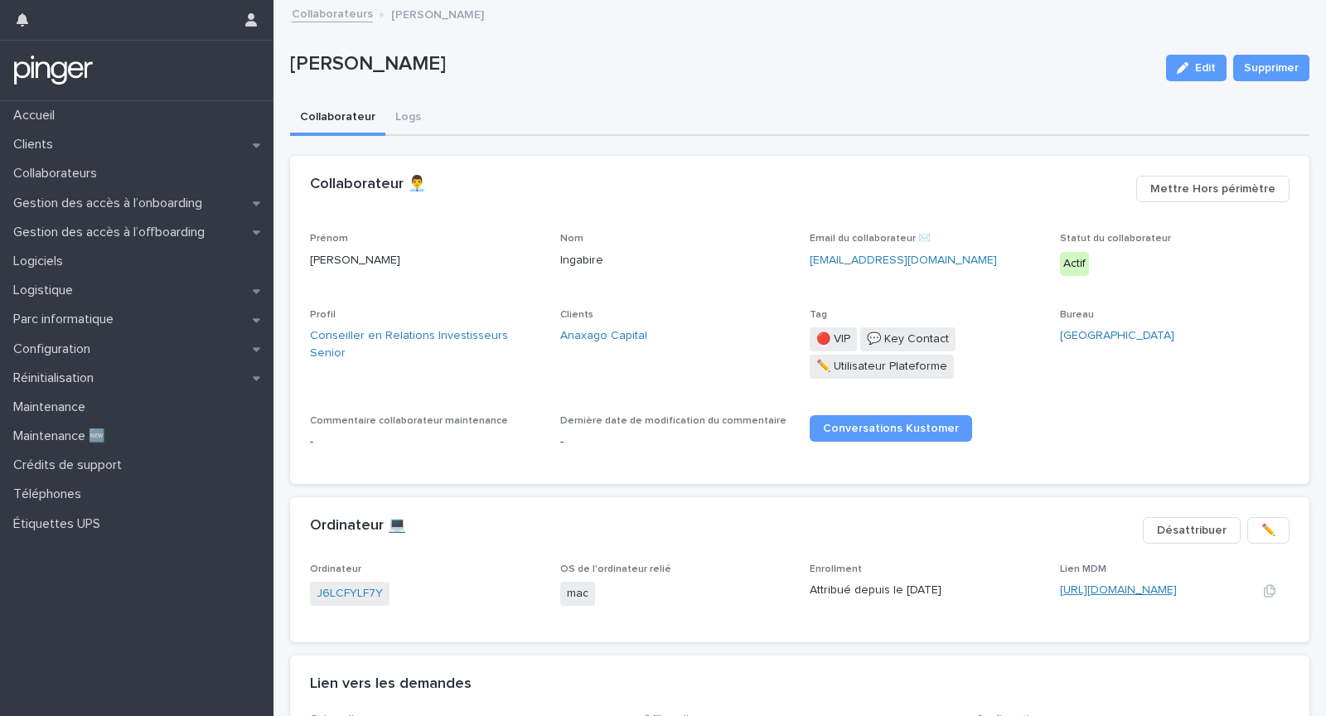
click at [1129, 589] on link "https://anaxago.jamfcloud.com/computers.html?id=61" at bounding box center [1118, 590] width 117 height 12
click at [1083, 587] on link "[URL][DOMAIN_NAME]" at bounding box center [1118, 590] width 117 height 12
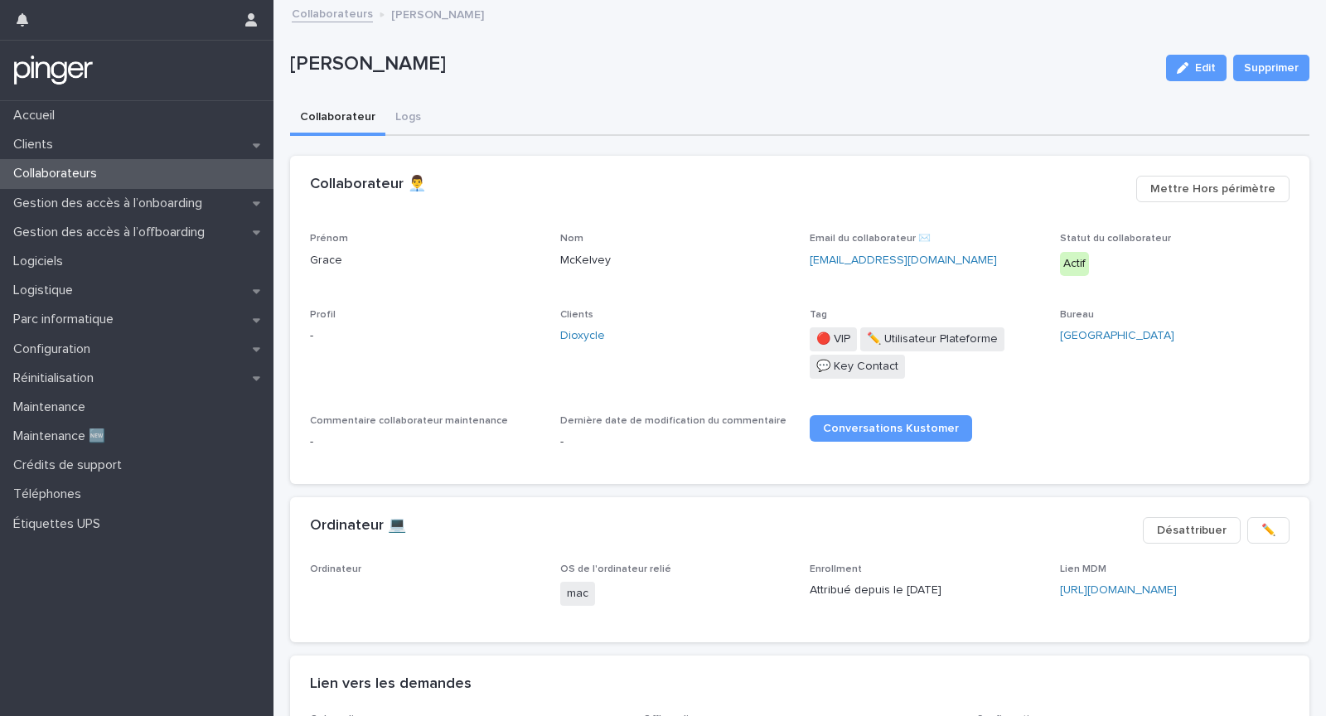
click at [914, 591] on p "Attribué depuis le [DATE]" at bounding box center [925, 590] width 230 height 17
